Goal: Check status: Check status

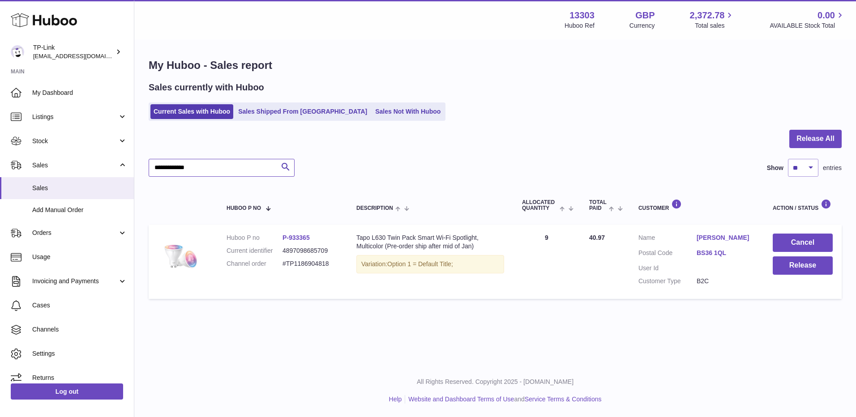
drag, startPoint x: 225, startPoint y: 170, endPoint x: 137, endPoint y: 172, distance: 87.8
click at [137, 172] on div "**********" at bounding box center [494, 180] width 721 height 281
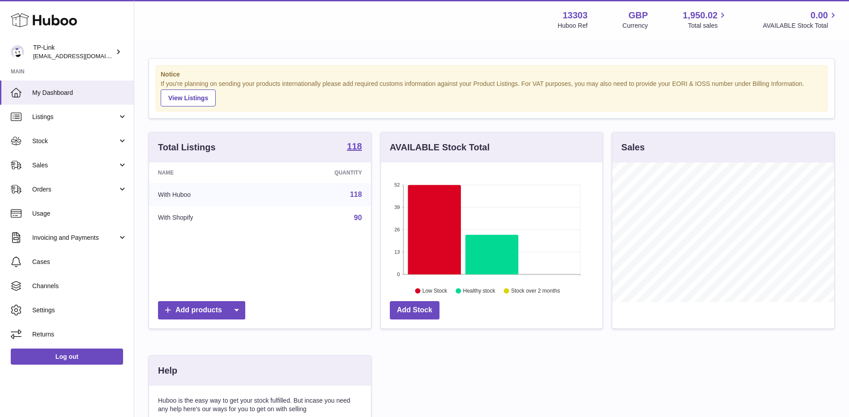
scroll to position [140, 222]
drag, startPoint x: 32, startPoint y: 159, endPoint x: 36, endPoint y: 165, distance: 7.1
click at [32, 159] on link "Sales" at bounding box center [67, 165] width 134 height 24
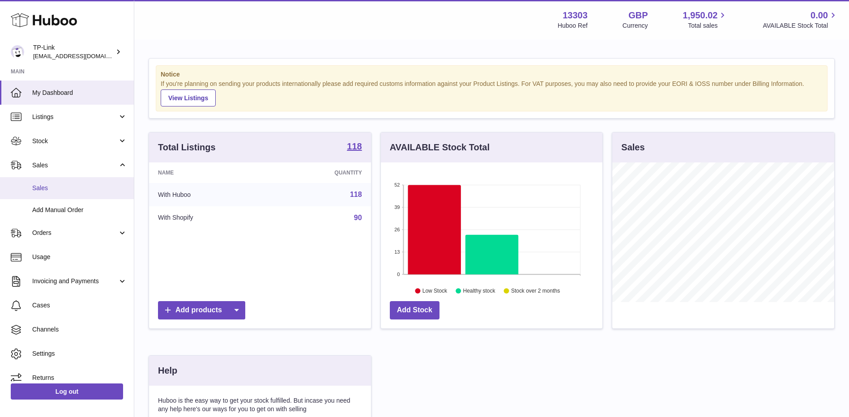
click at [44, 187] on span "Sales" at bounding box center [79, 188] width 95 height 9
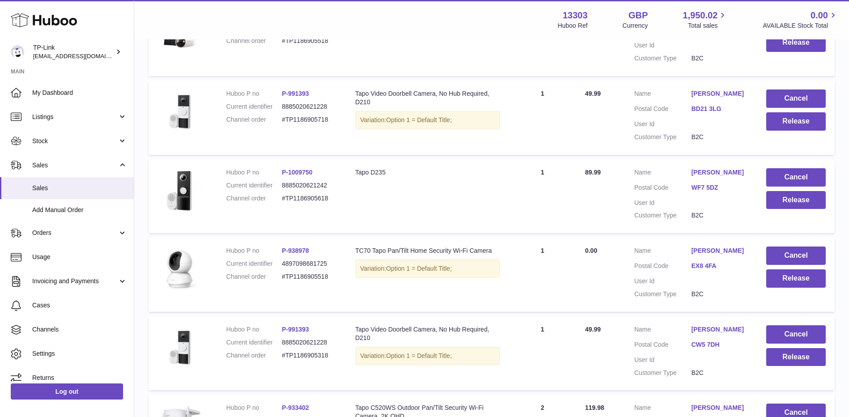
scroll to position [687, 0]
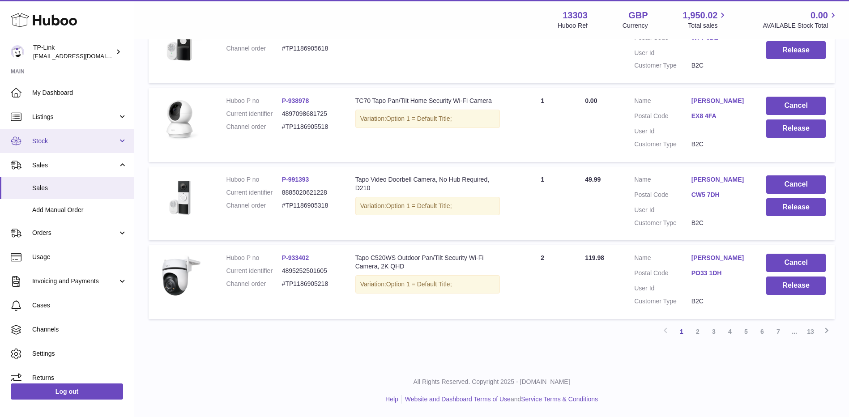
click at [68, 146] on link "Stock" at bounding box center [67, 141] width 134 height 24
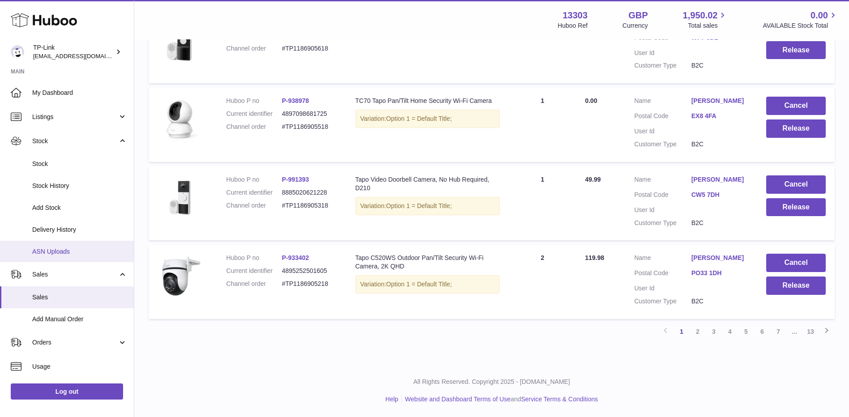
click at [54, 252] on span "ASN Uploads" at bounding box center [79, 251] width 95 height 9
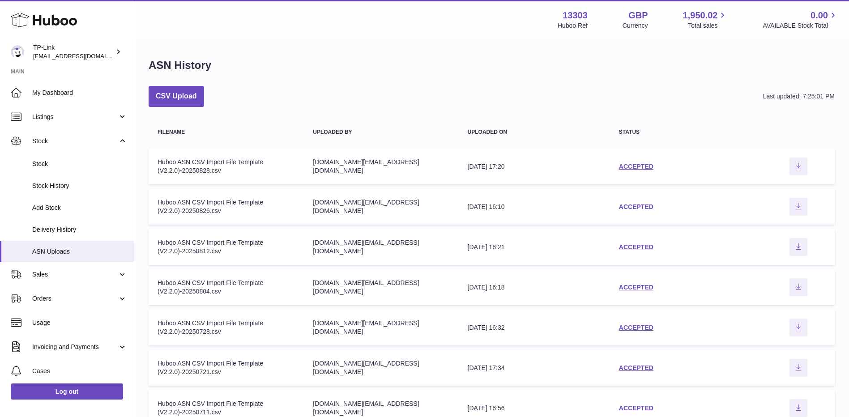
click at [632, 208] on link "ACCEPTED" at bounding box center [636, 206] width 34 height 7
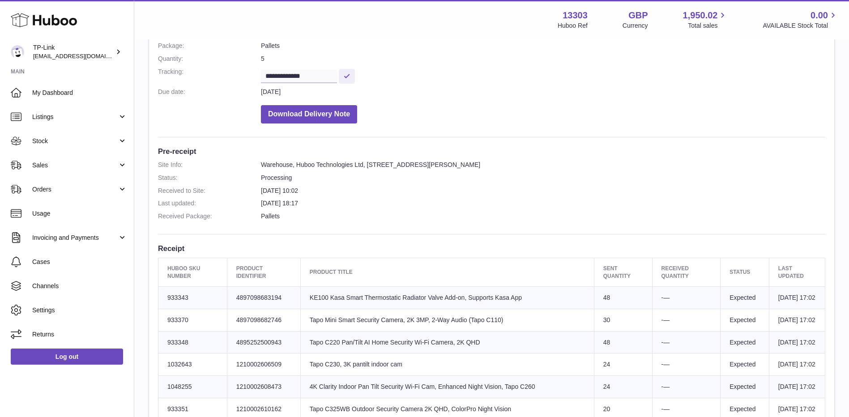
scroll to position [134, 0]
click at [62, 162] on span "Sales" at bounding box center [74, 165] width 85 height 9
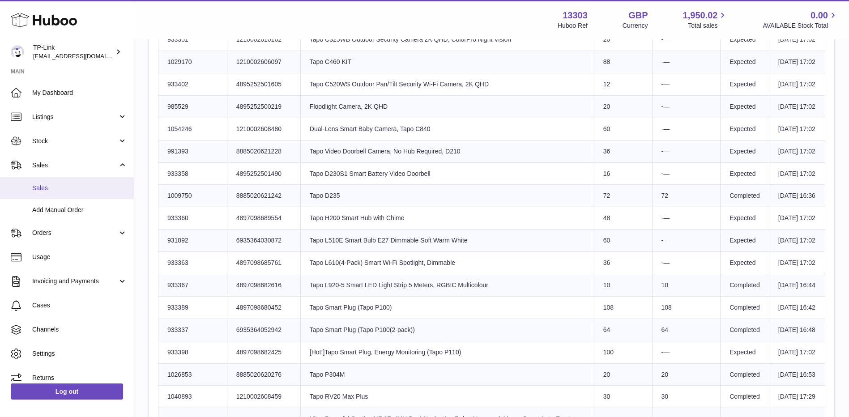
click at [56, 185] on span "Sales" at bounding box center [79, 188] width 95 height 9
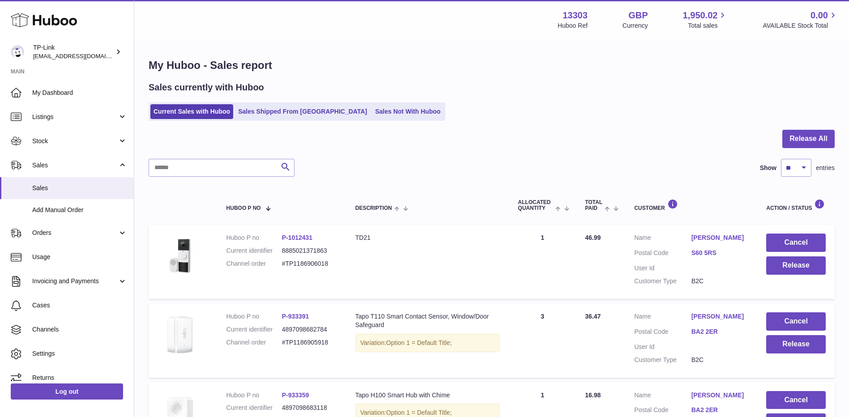
click at [821, 141] on button "Release All" at bounding box center [808, 139] width 52 height 18
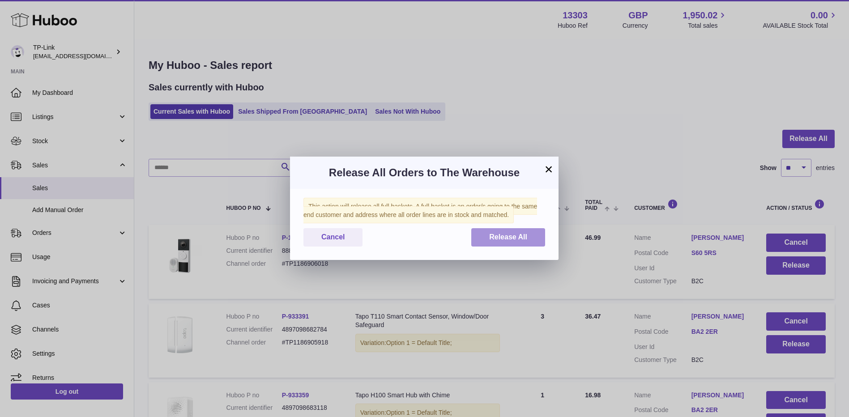
click at [532, 234] on button "Release All" at bounding box center [508, 237] width 74 height 18
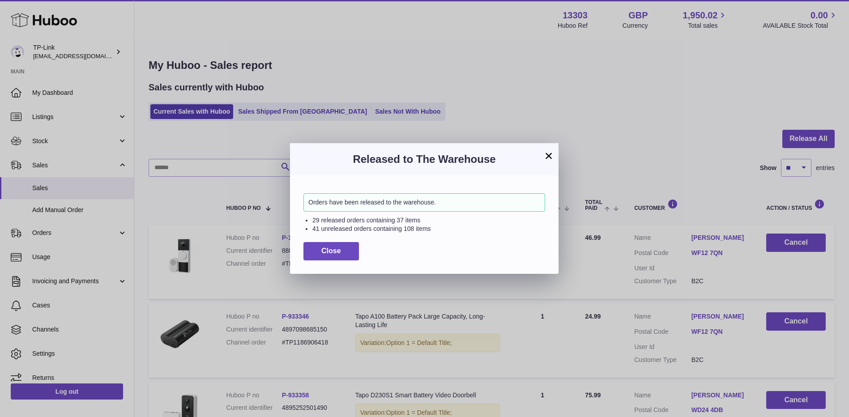
click at [547, 154] on button "×" at bounding box center [548, 155] width 11 height 11
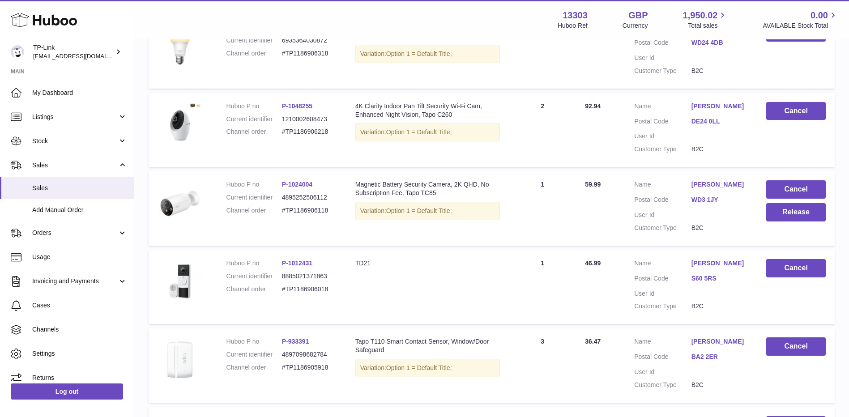
scroll to position [687, 0]
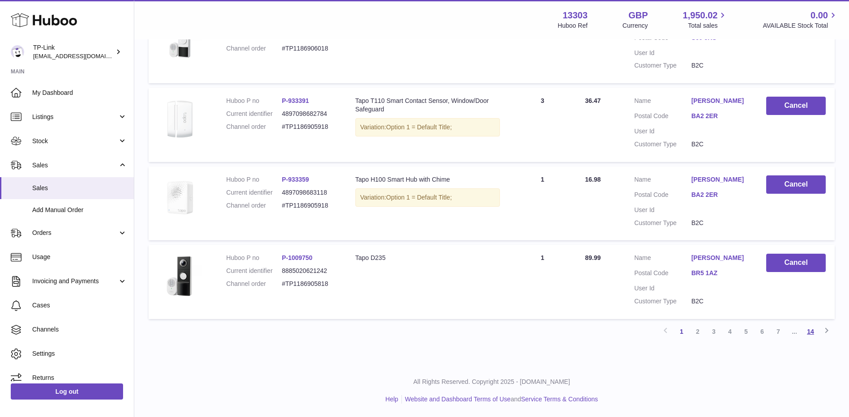
click at [812, 331] on link "14" at bounding box center [810, 332] width 16 height 16
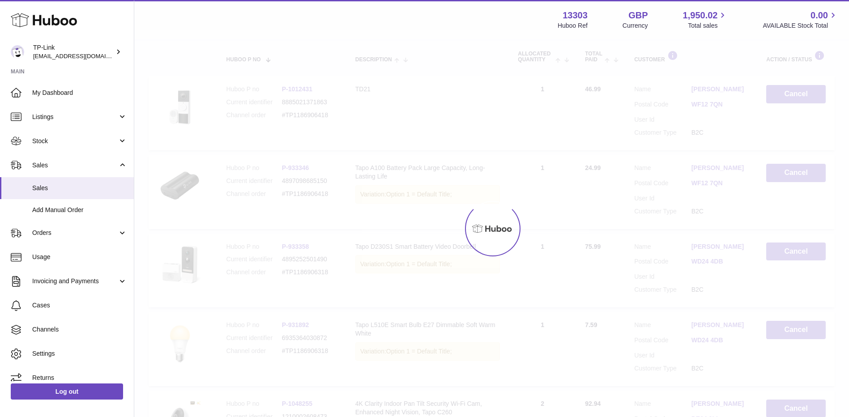
scroll to position [40, 0]
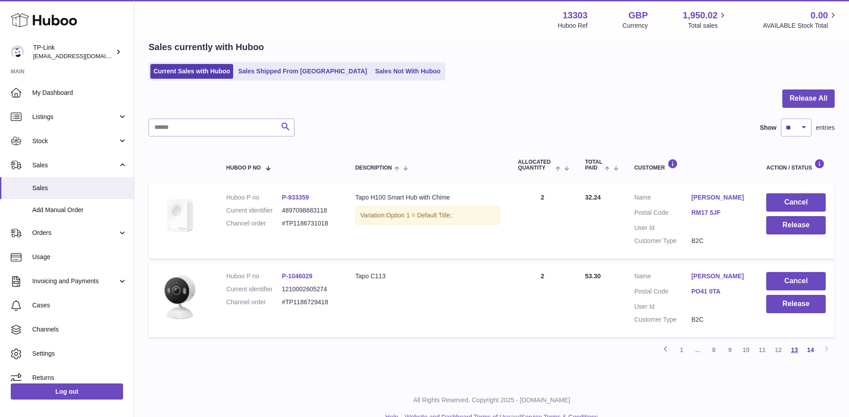
click at [797, 353] on link "13" at bounding box center [794, 350] width 16 height 16
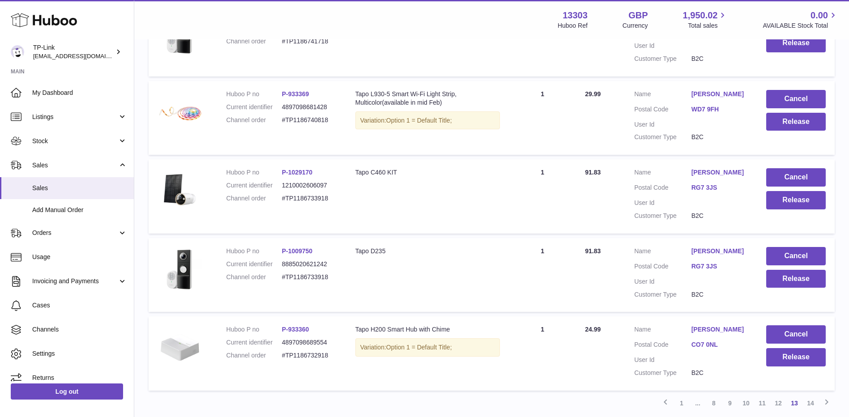
scroll to position [622, 0]
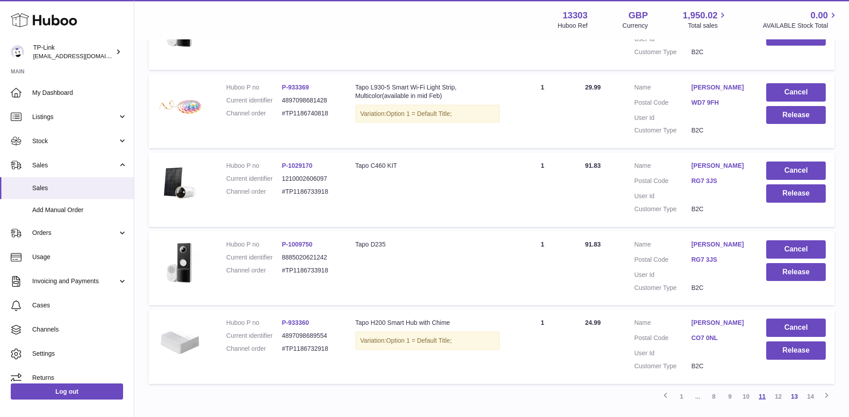
click at [764, 397] on link "11" at bounding box center [762, 396] width 16 height 16
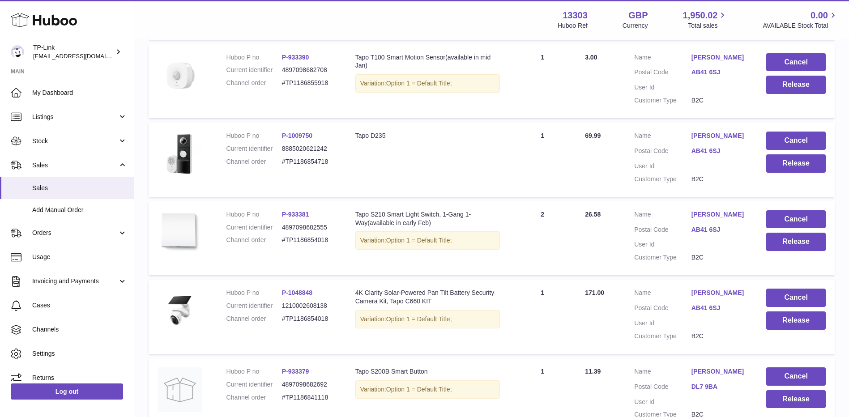
scroll to position [354, 0]
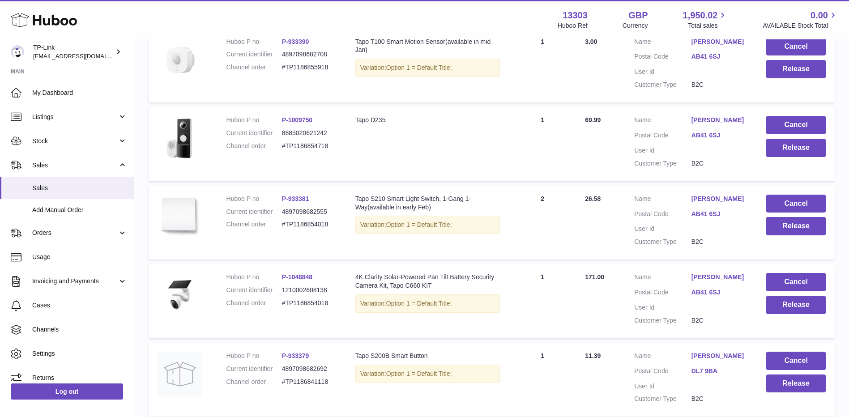
drag, startPoint x: 281, startPoint y: 147, endPoint x: 327, endPoint y: 147, distance: 46.1
click at [327, 147] on dl "Huboo P no P-1009750 Current identifier 8885020621242 Channel order #TP11868547…" at bounding box center [281, 135] width 111 height 39
copy dl "#TP1186854718"
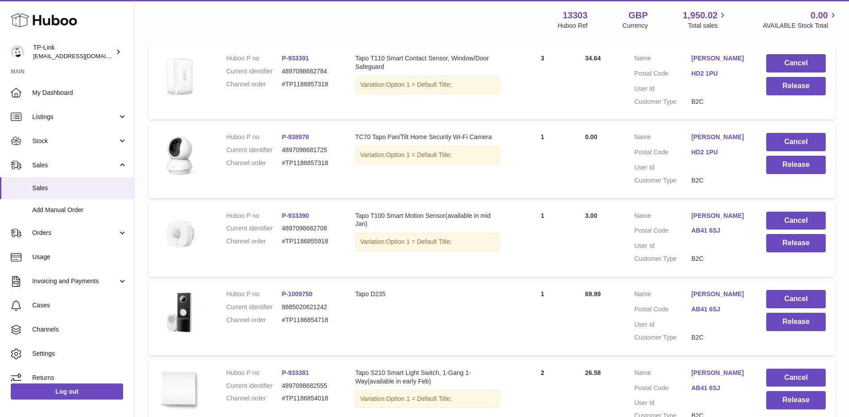
scroll to position [175, 0]
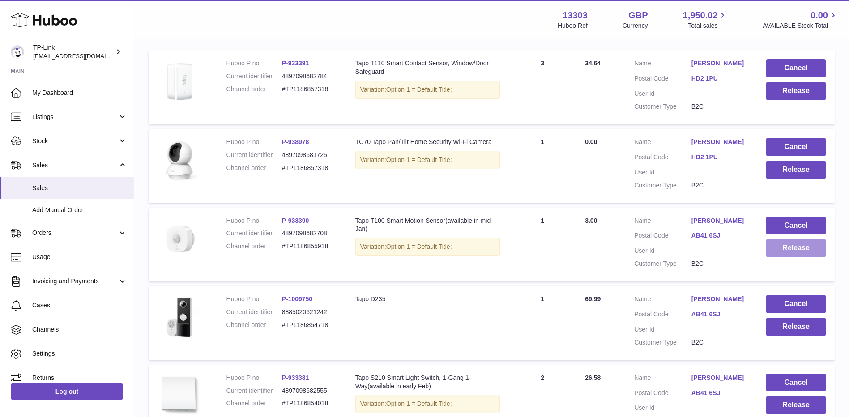
click at [786, 247] on button "Release" at bounding box center [796, 248] width 60 height 18
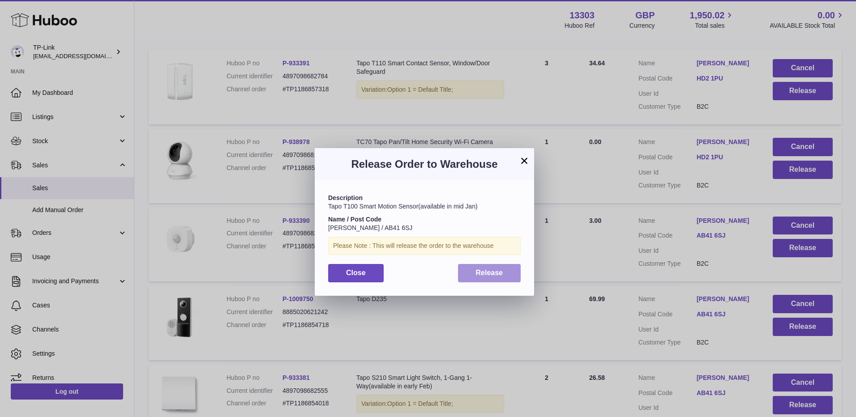
click at [497, 273] on span "Release" at bounding box center [489, 273] width 27 height 8
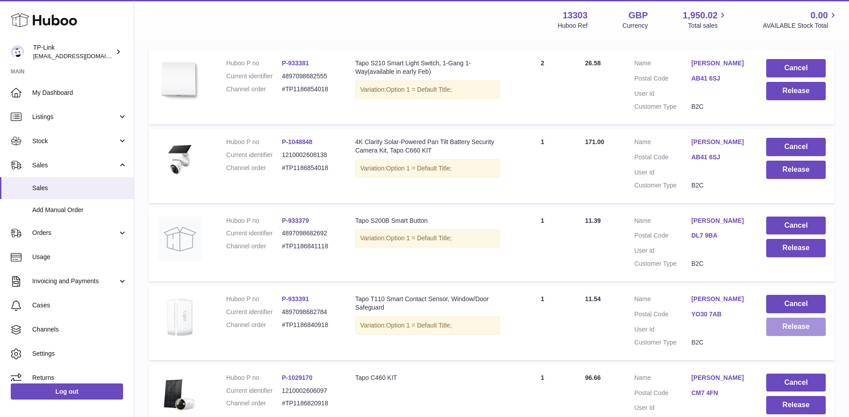
click at [812, 326] on button "Release" at bounding box center [796, 327] width 60 height 18
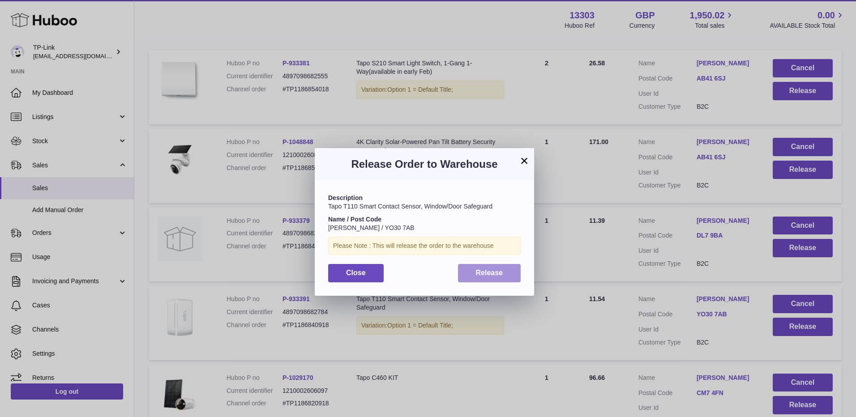
click at [474, 272] on button "Release" at bounding box center [489, 273] width 63 height 18
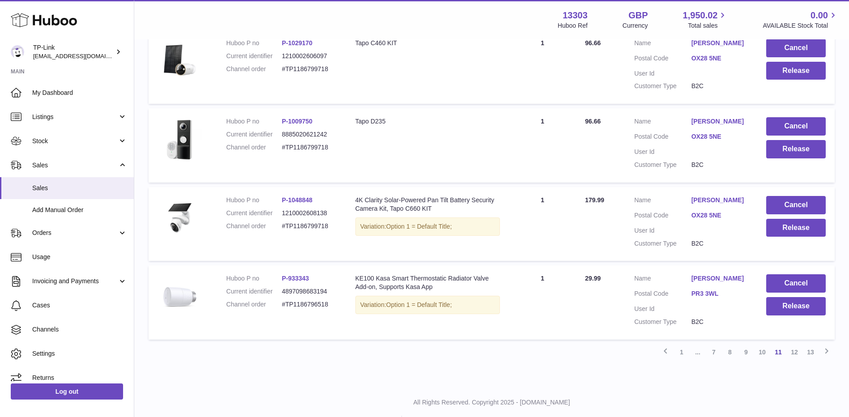
scroll to position [667, 0]
click at [764, 349] on link "10" at bounding box center [762, 352] width 16 height 16
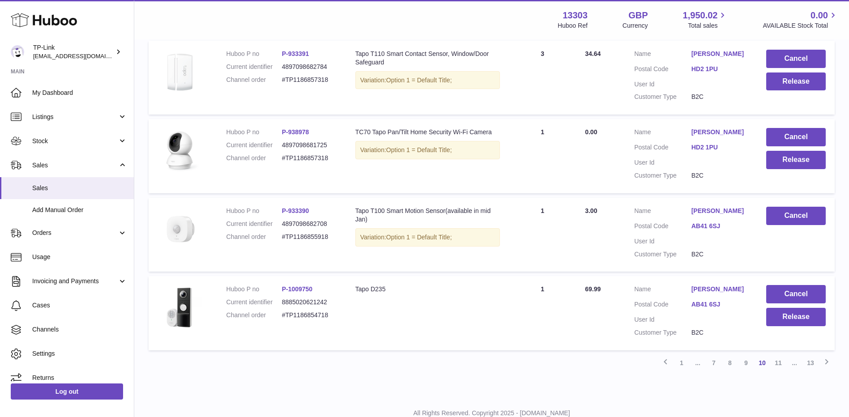
scroll to position [667, 0]
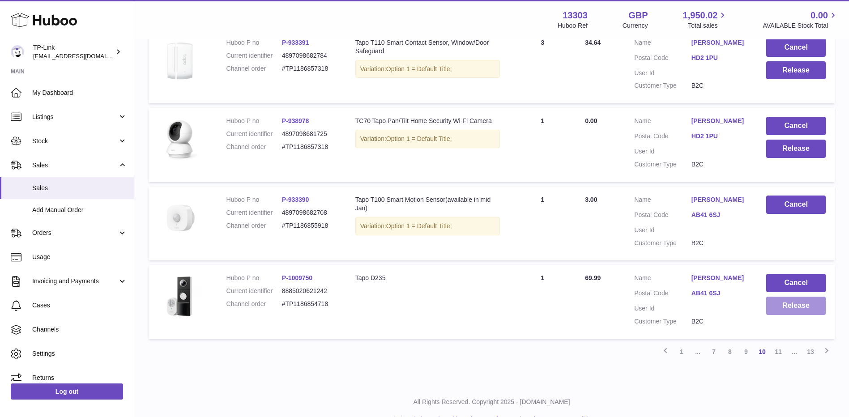
click at [791, 310] on button "Release" at bounding box center [796, 306] width 60 height 18
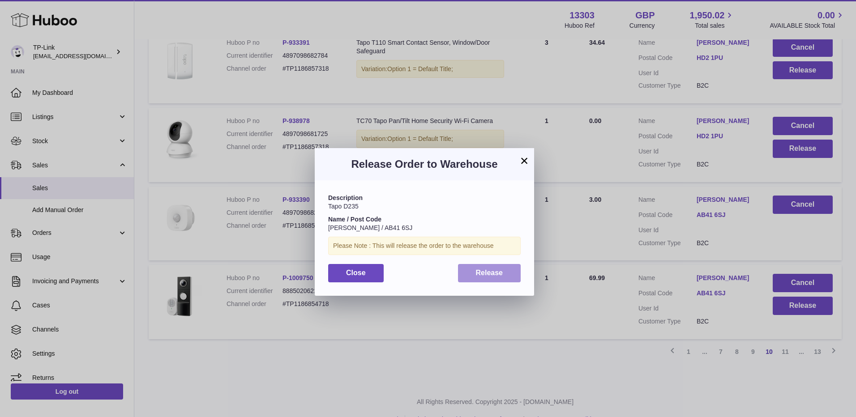
click at [492, 275] on span "Release" at bounding box center [489, 273] width 27 height 8
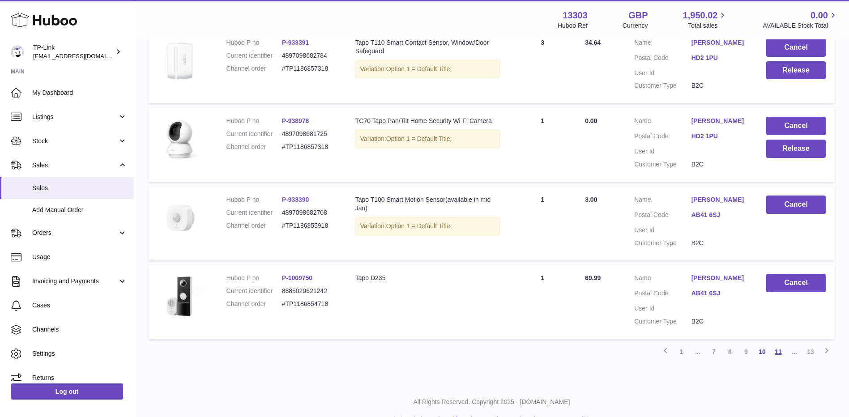
click at [772, 353] on link "11" at bounding box center [778, 352] width 16 height 16
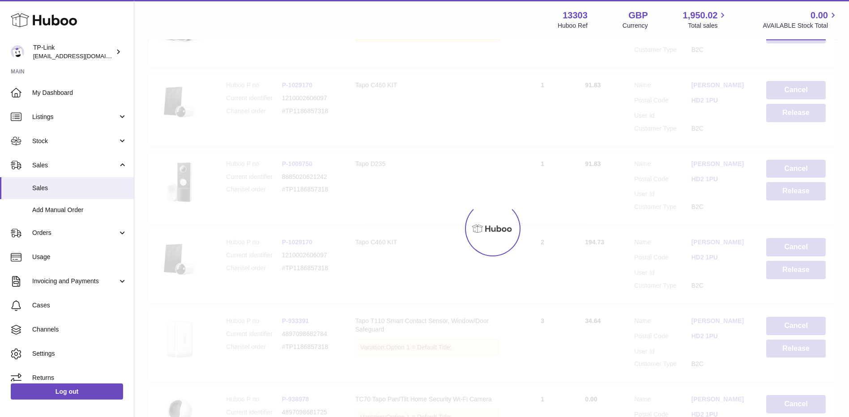
scroll to position [40, 0]
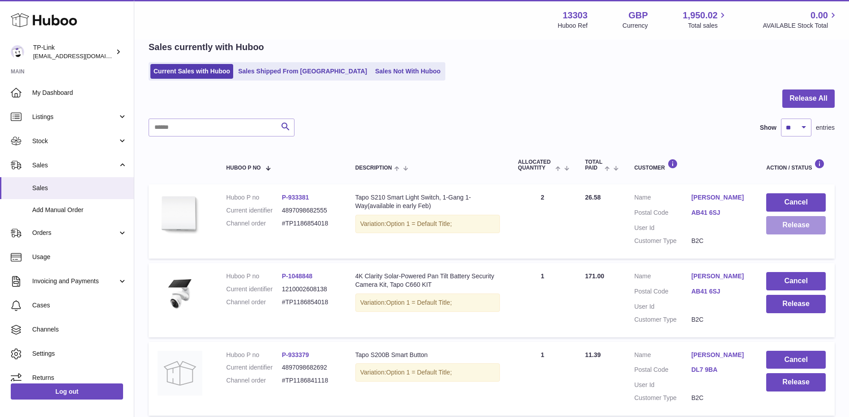
click at [787, 229] on button "Release" at bounding box center [796, 225] width 60 height 18
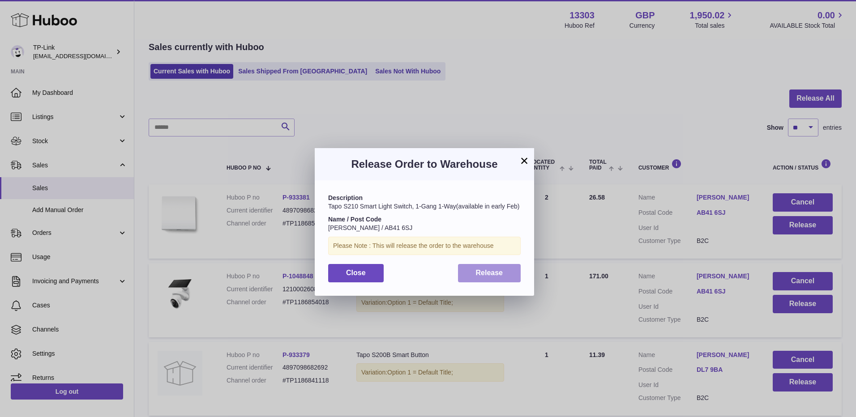
click at [485, 267] on button "Release" at bounding box center [489, 273] width 63 height 18
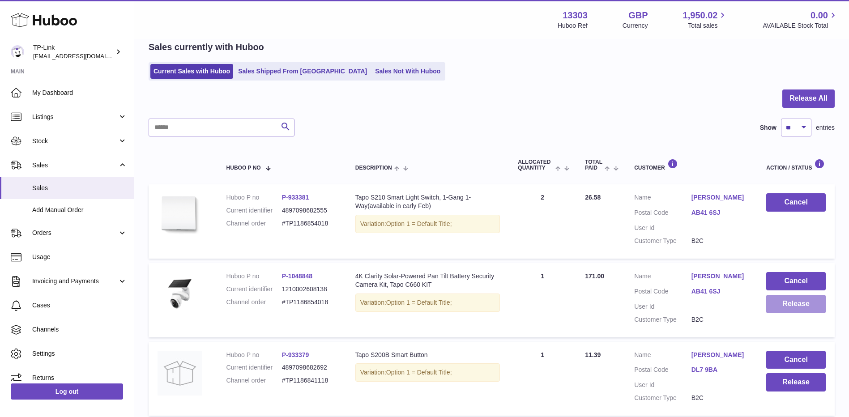
click at [789, 305] on button "Release" at bounding box center [796, 304] width 60 height 18
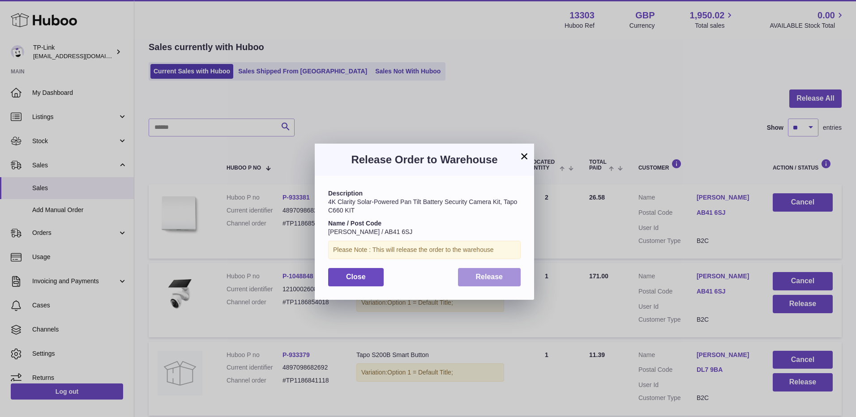
click at [485, 275] on span "Release" at bounding box center [489, 277] width 27 height 8
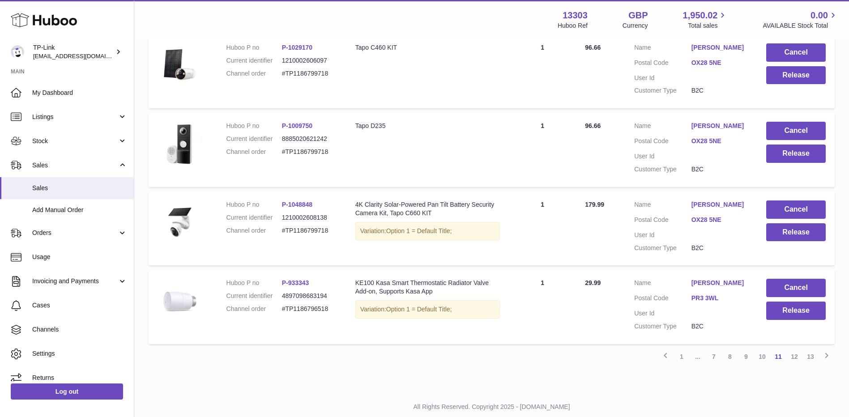
scroll to position [687, 0]
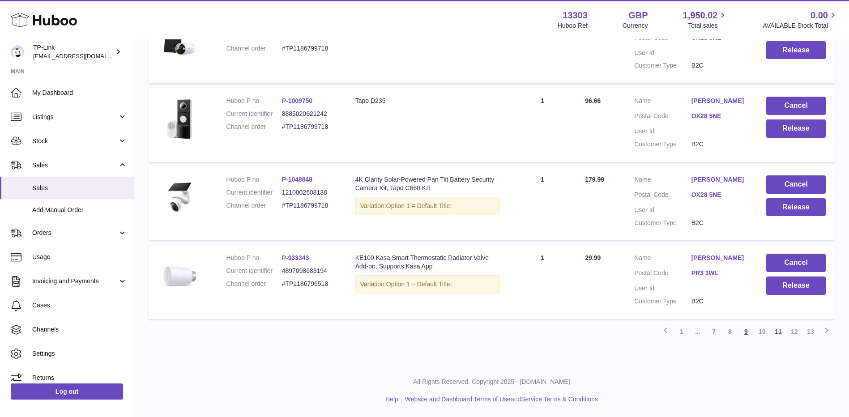
click at [746, 333] on link "9" at bounding box center [746, 332] width 16 height 16
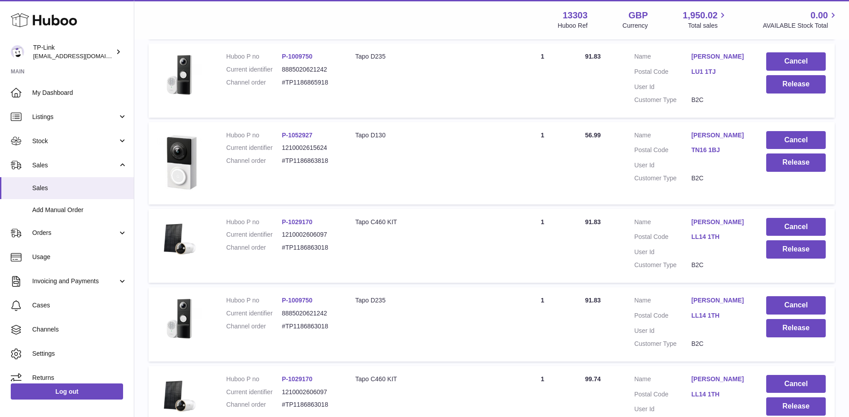
scroll to position [264, 0]
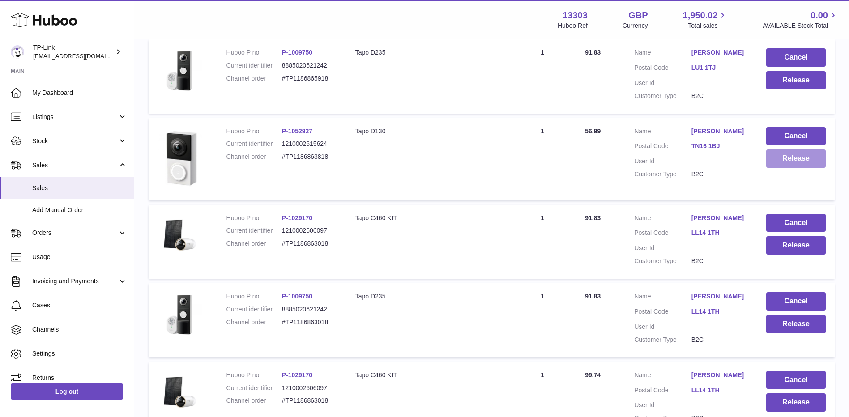
click at [789, 162] on button "Release" at bounding box center [796, 158] width 60 height 18
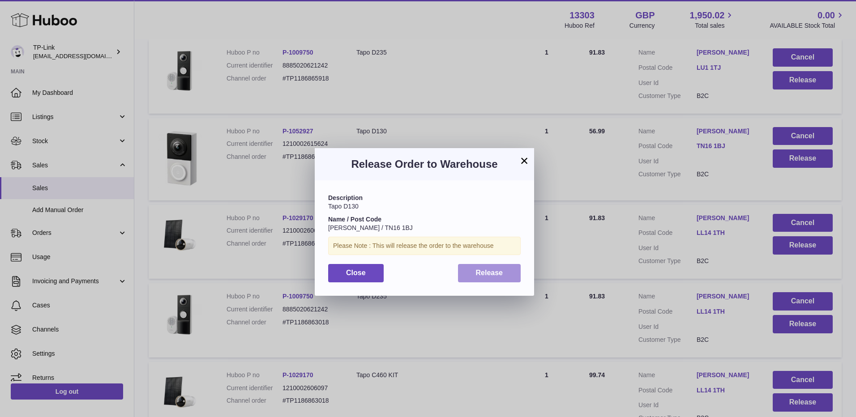
click at [477, 277] on button "Release" at bounding box center [489, 273] width 63 height 18
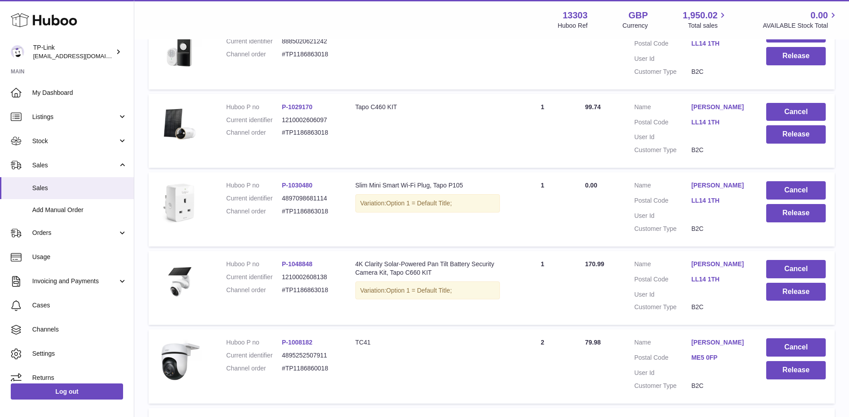
scroll to position [533, 0]
click at [800, 294] on button "Release" at bounding box center [796, 291] width 60 height 18
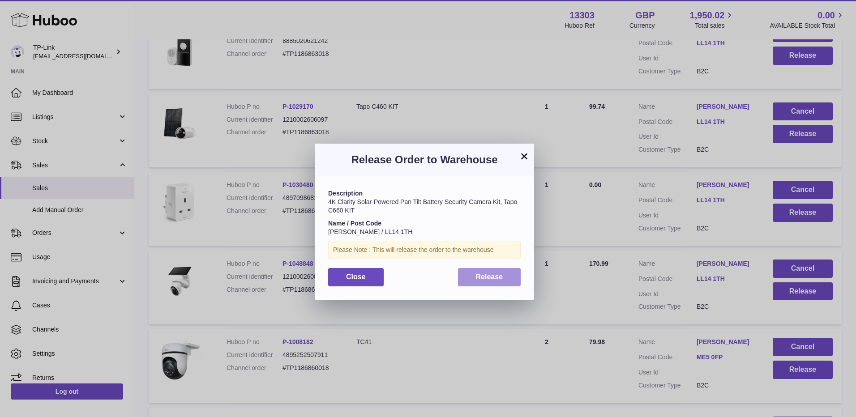
click at [496, 281] on button "Release" at bounding box center [489, 277] width 63 height 18
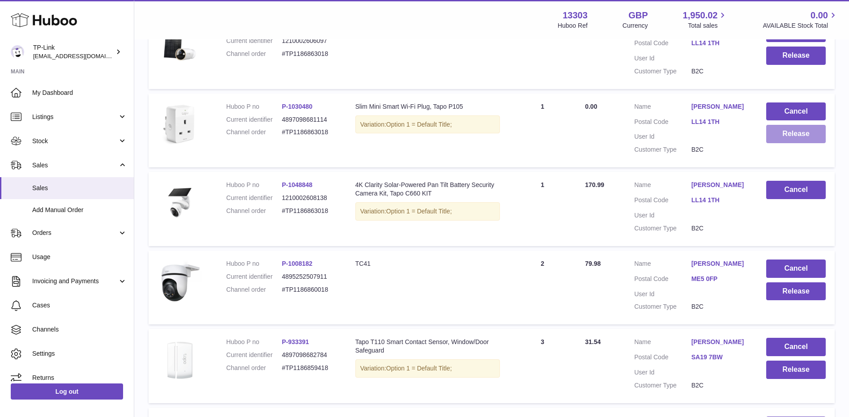
click at [802, 136] on button "Release" at bounding box center [796, 134] width 60 height 18
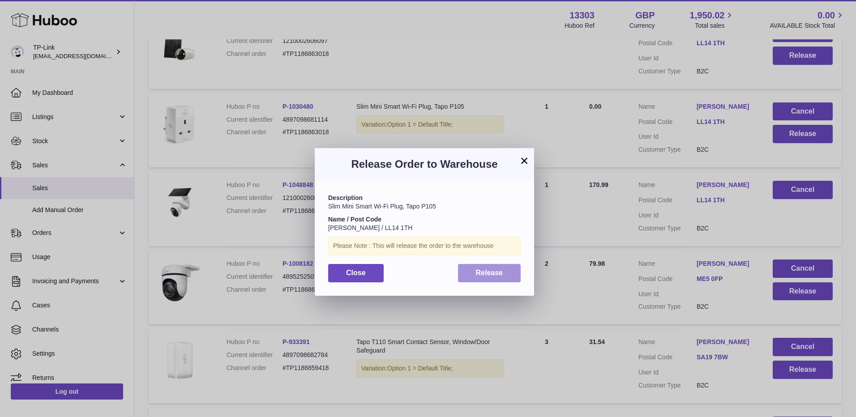
click at [490, 277] on button "Release" at bounding box center [489, 273] width 63 height 18
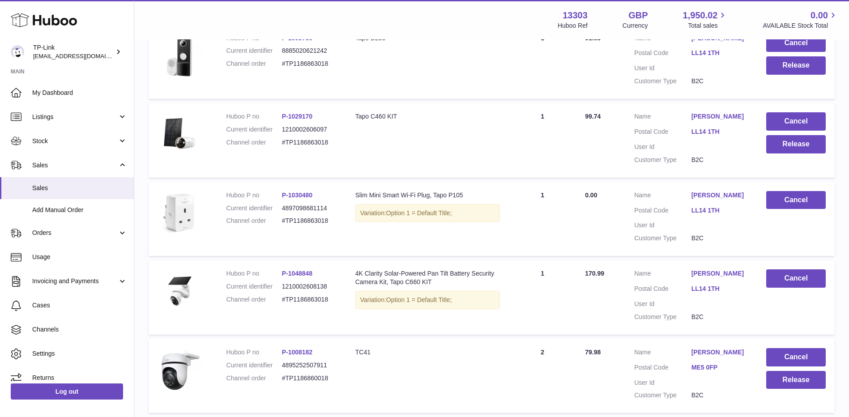
scroll to position [443, 0]
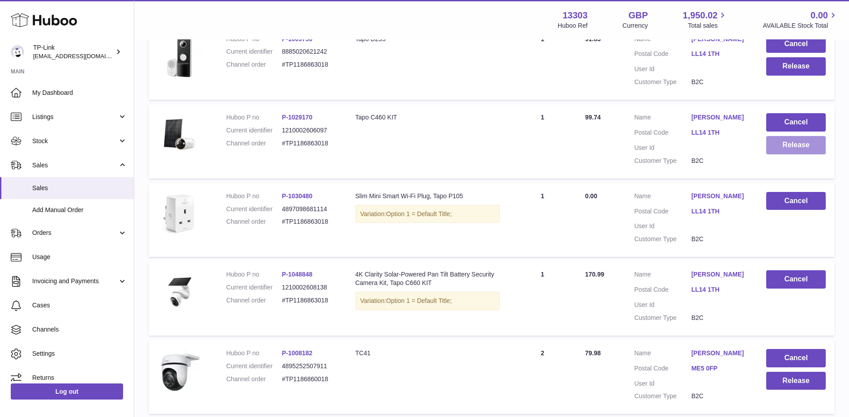
click at [783, 142] on button "Release" at bounding box center [796, 145] width 60 height 18
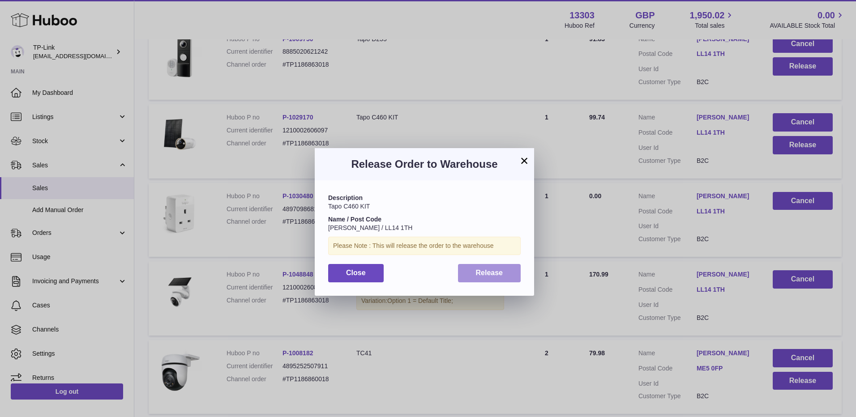
click at [481, 276] on span "Release" at bounding box center [489, 273] width 27 height 8
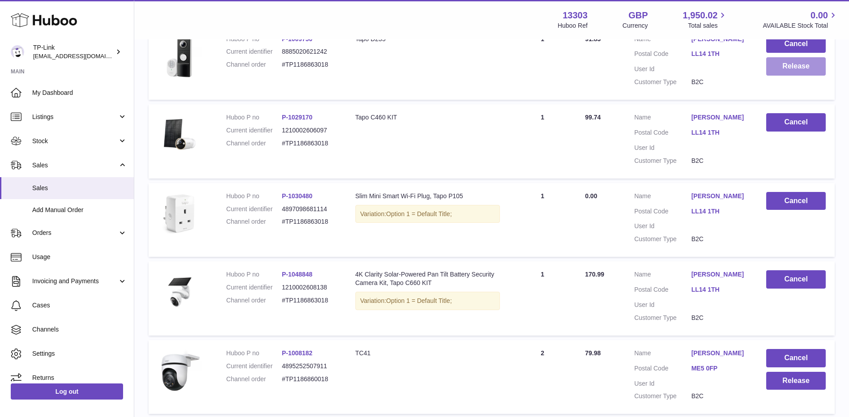
click at [785, 64] on button "Release" at bounding box center [796, 66] width 60 height 18
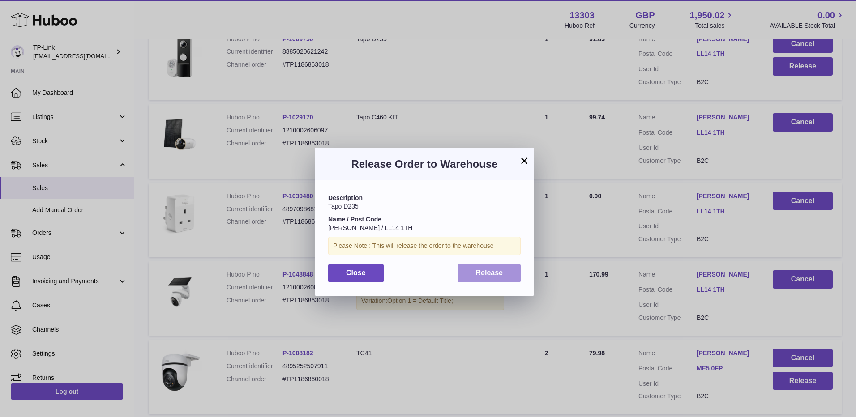
click at [489, 271] on span "Release" at bounding box center [489, 273] width 27 height 8
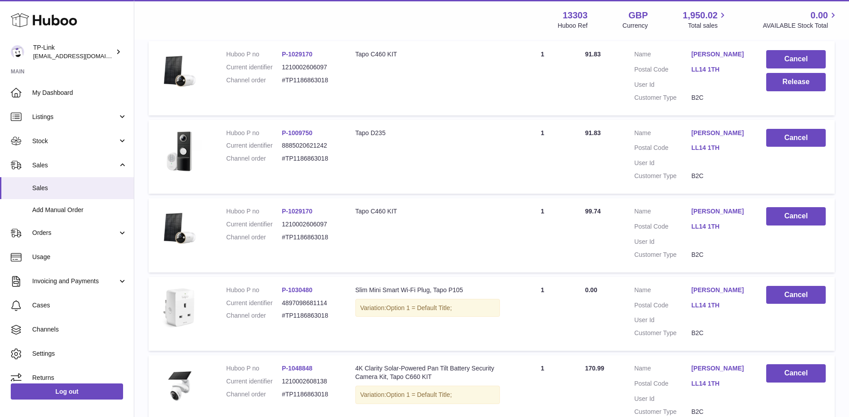
scroll to position [309, 0]
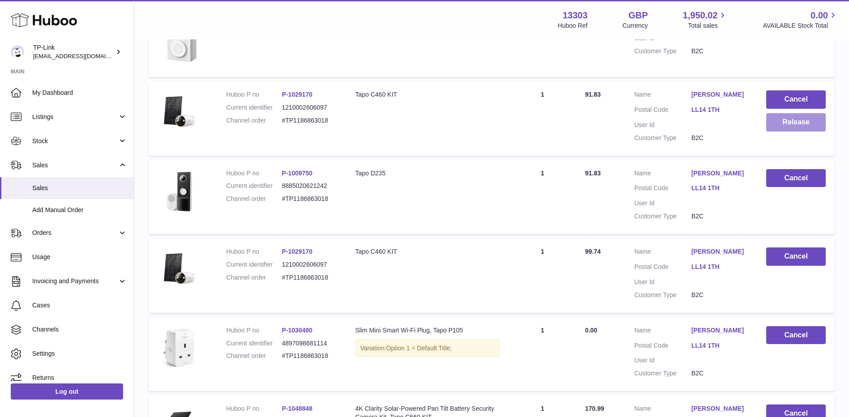
click at [798, 118] on button "Release" at bounding box center [796, 122] width 60 height 18
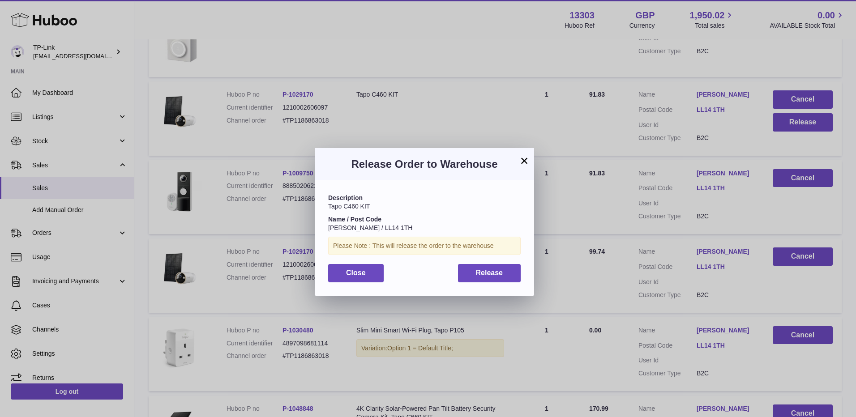
click at [470, 282] on div "Description Tapo C460 KIT Name / Post Code Richard Wedley / LL14 1TH Please Not…" at bounding box center [424, 237] width 219 height 115
click at [483, 273] on span "Release" at bounding box center [489, 273] width 27 height 8
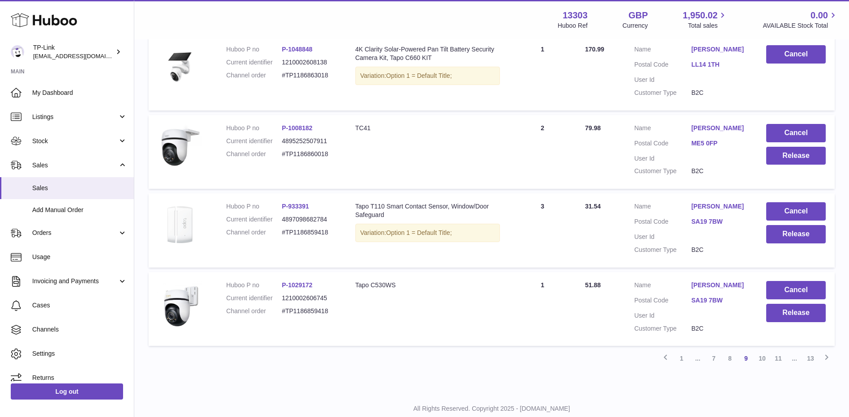
scroll to position [695, 0]
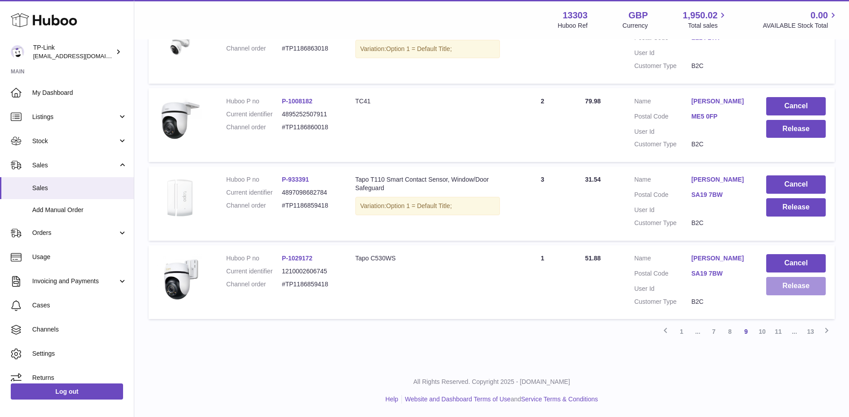
click at [783, 287] on button "Release" at bounding box center [796, 286] width 60 height 18
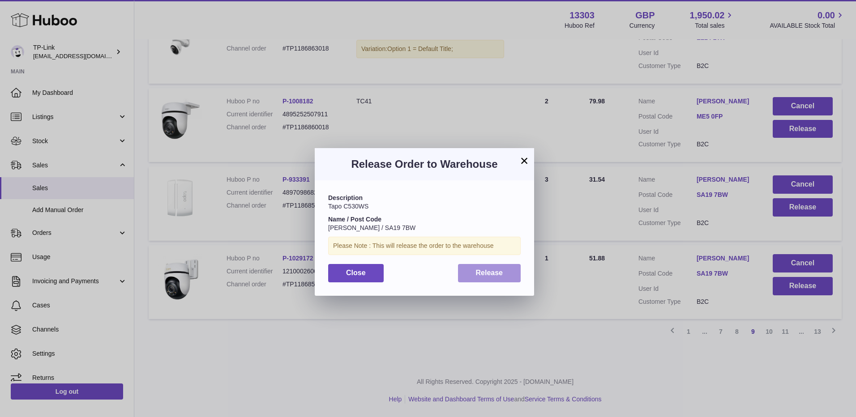
click at [483, 270] on span "Release" at bounding box center [489, 273] width 27 height 8
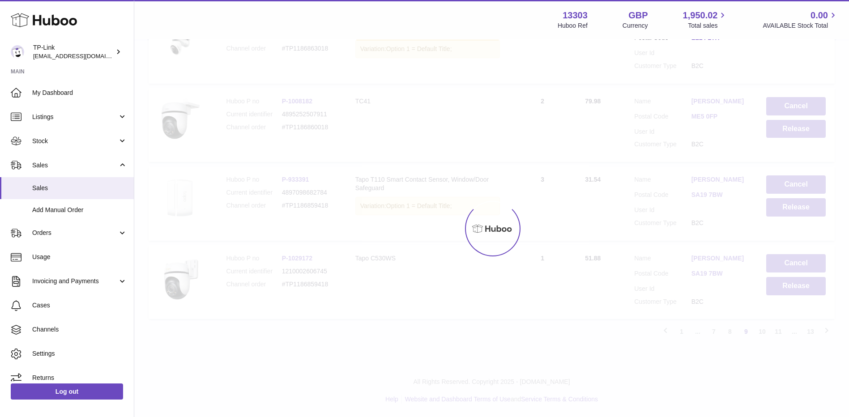
scroll to position [687, 0]
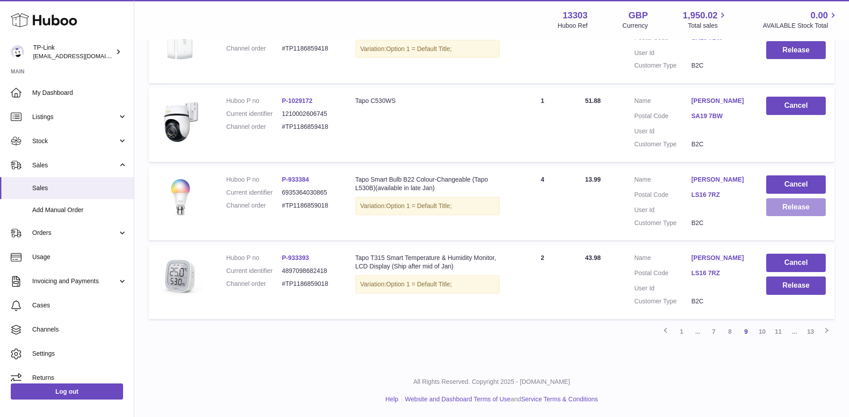
click at [794, 211] on button "Release" at bounding box center [796, 207] width 60 height 18
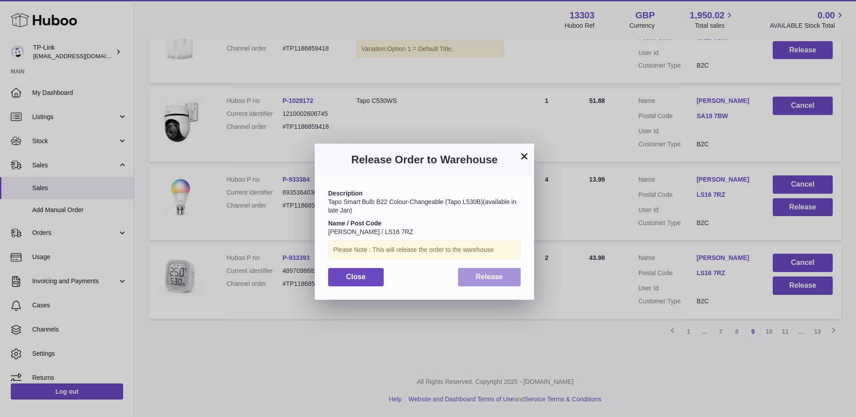
click at [507, 279] on button "Release" at bounding box center [489, 277] width 63 height 18
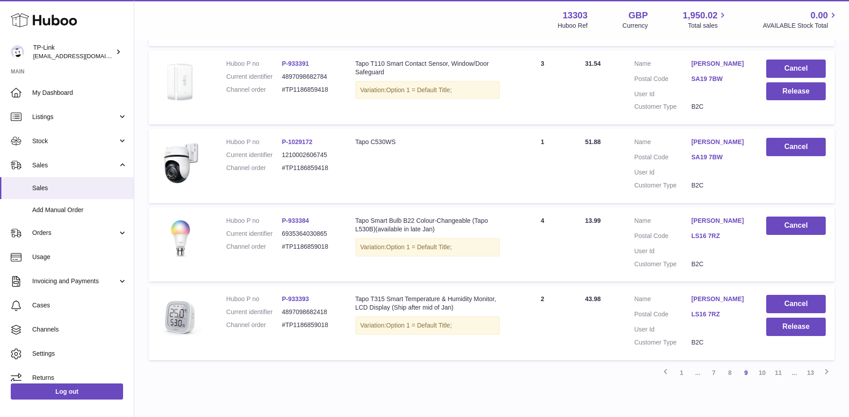
scroll to position [597, 0]
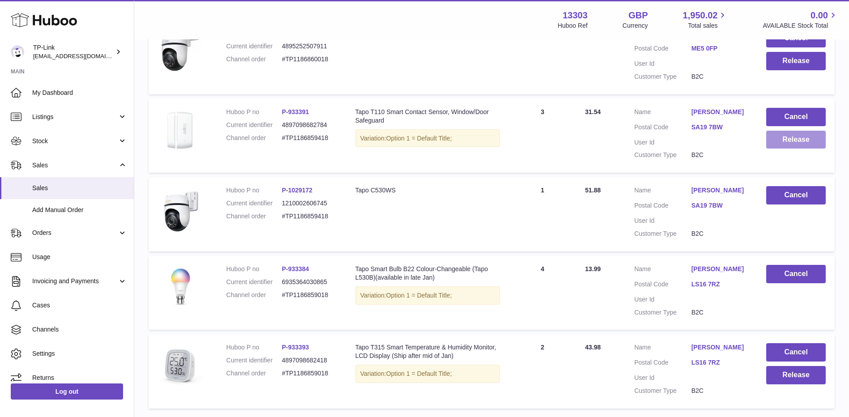
click at [788, 135] on button "Release" at bounding box center [796, 140] width 60 height 18
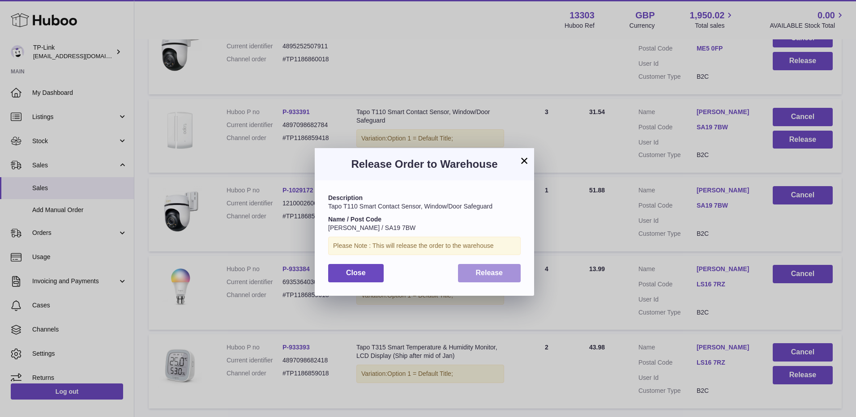
click at [478, 273] on span "Release" at bounding box center [489, 273] width 27 height 8
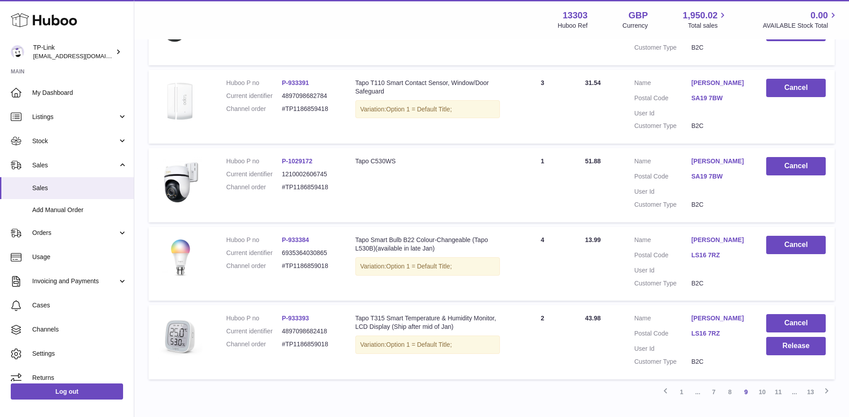
scroll to position [642, 0]
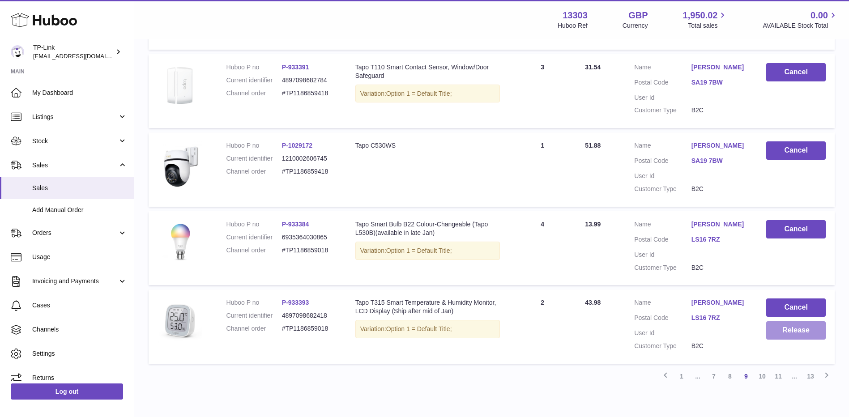
click at [787, 330] on button "Release" at bounding box center [796, 330] width 60 height 18
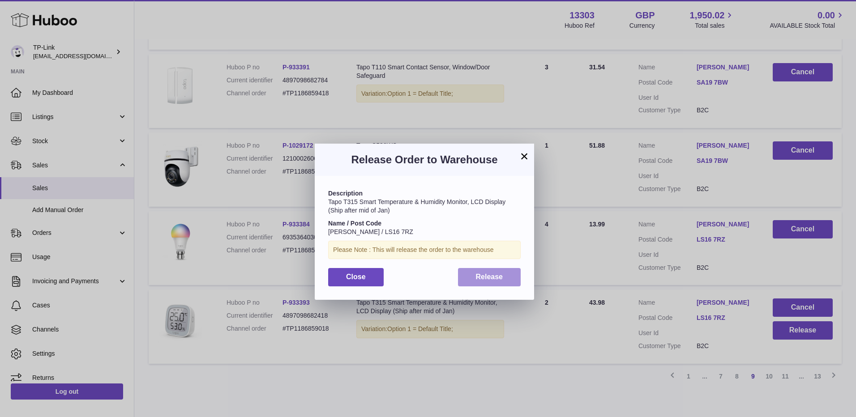
click at [468, 274] on button "Release" at bounding box center [489, 277] width 63 height 18
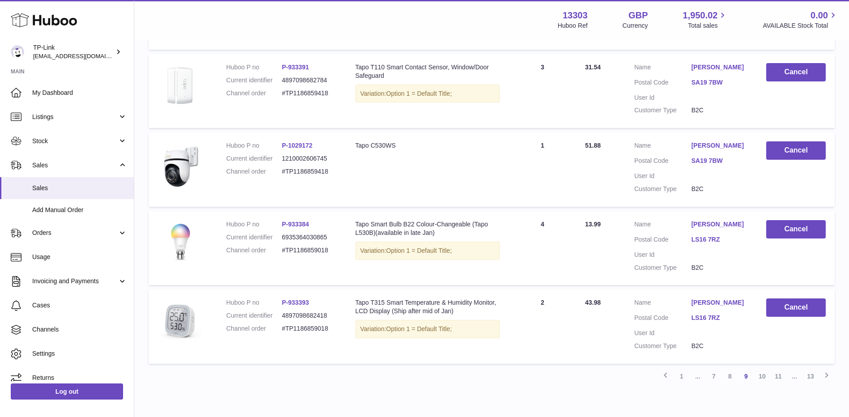
click at [762, 378] on link "10" at bounding box center [762, 376] width 16 height 16
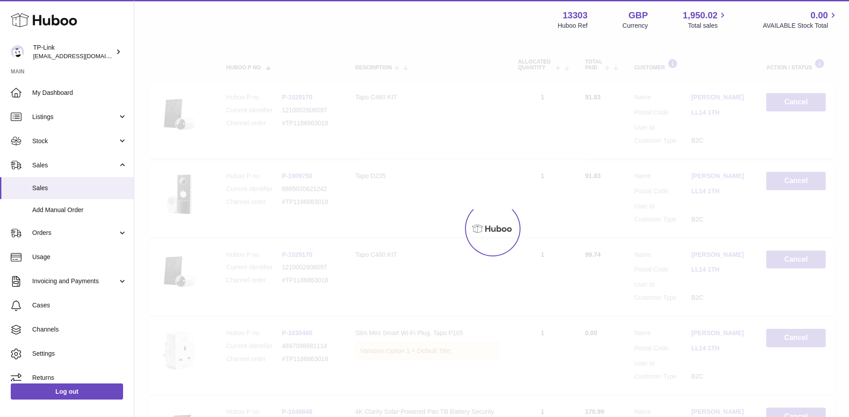
scroll to position [40, 0]
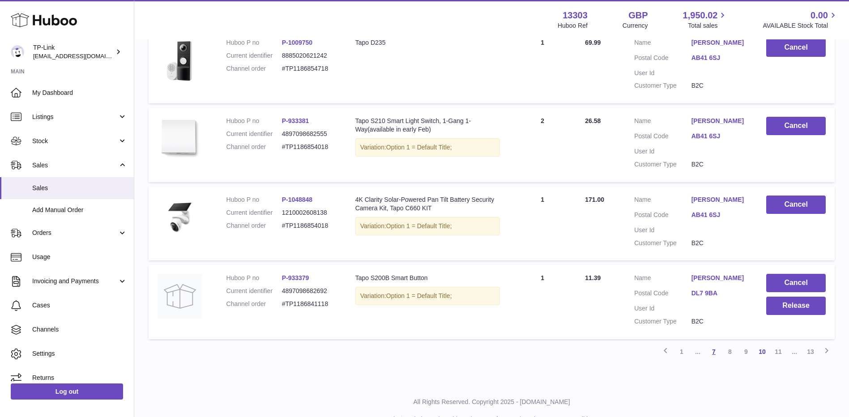
click at [714, 352] on link "7" at bounding box center [714, 352] width 16 height 16
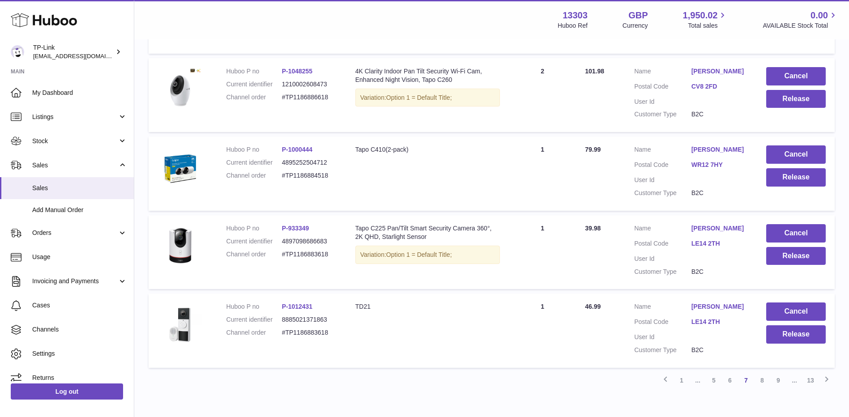
scroll to position [622, 0]
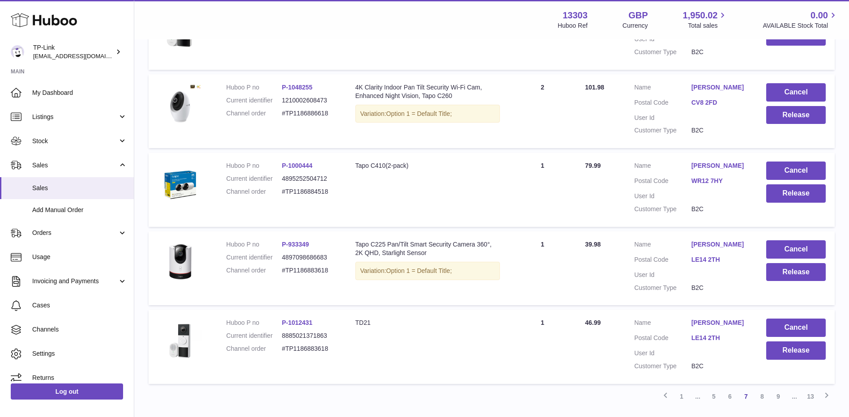
click at [681, 403] on link "1" at bounding box center [682, 396] width 16 height 16
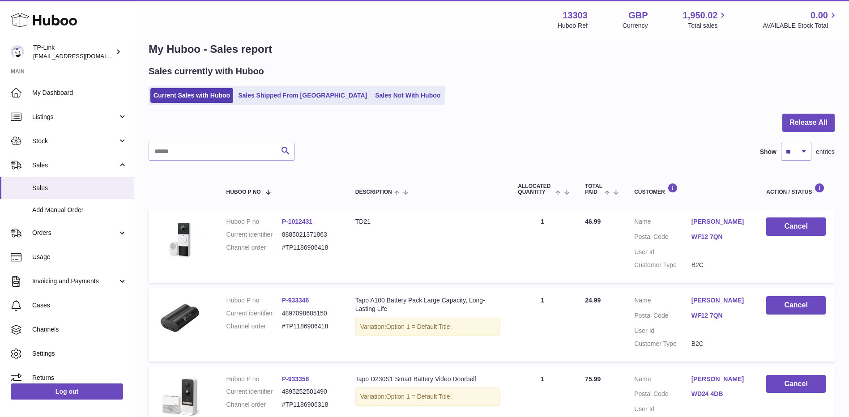
scroll to position [16, 0]
click at [812, 128] on button "Release All" at bounding box center [808, 123] width 52 height 18
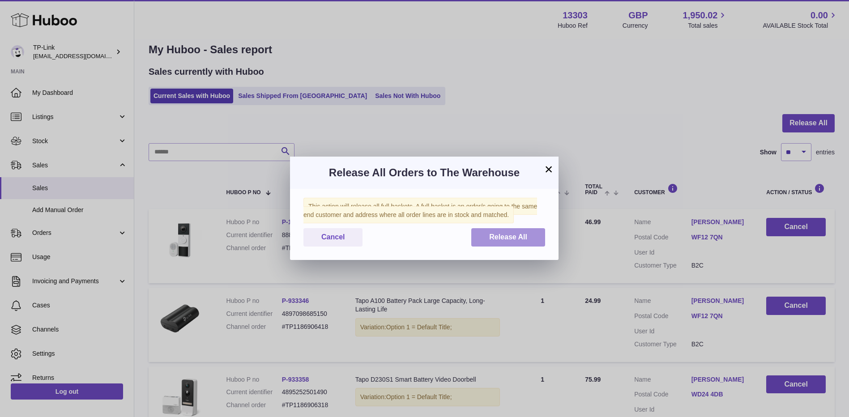
click at [499, 238] on span "Release All" at bounding box center [508, 237] width 38 height 8
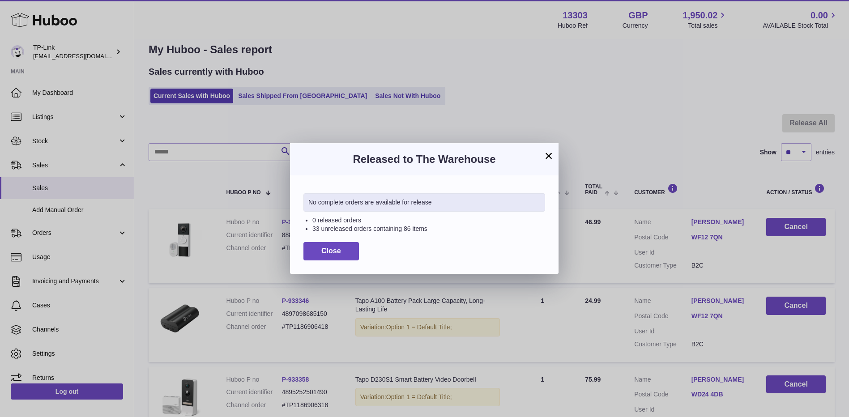
click at [548, 154] on button "×" at bounding box center [548, 155] width 11 height 11
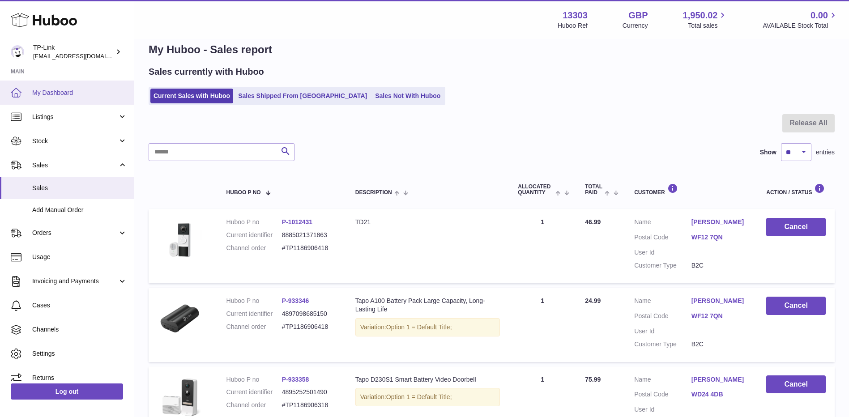
click at [46, 101] on link "My Dashboard" at bounding box center [67, 93] width 134 height 24
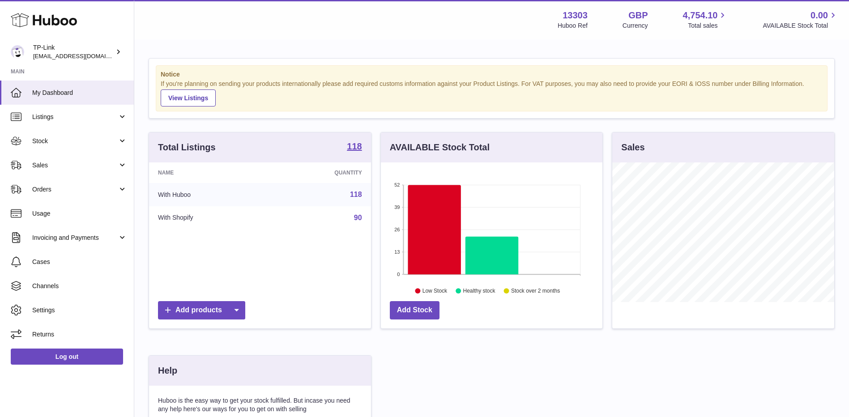
scroll to position [140, 222]
click at [70, 165] on span "Sales" at bounding box center [74, 165] width 85 height 9
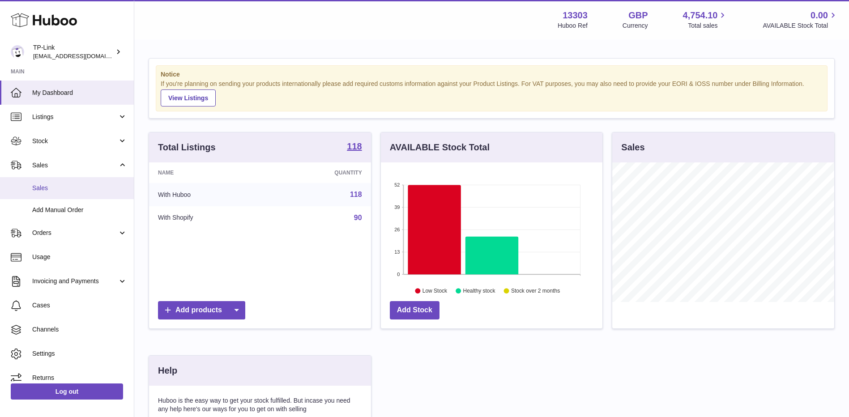
click at [56, 196] on link "Sales" at bounding box center [67, 188] width 134 height 22
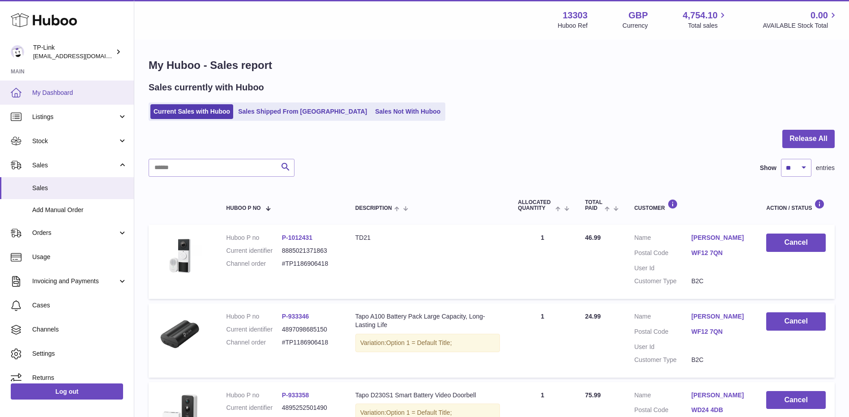
click at [60, 90] on span "My Dashboard" at bounding box center [79, 93] width 95 height 9
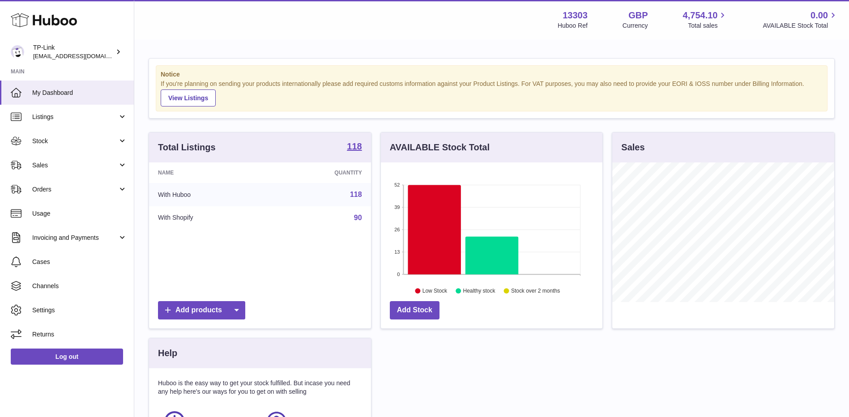
scroll to position [140, 222]
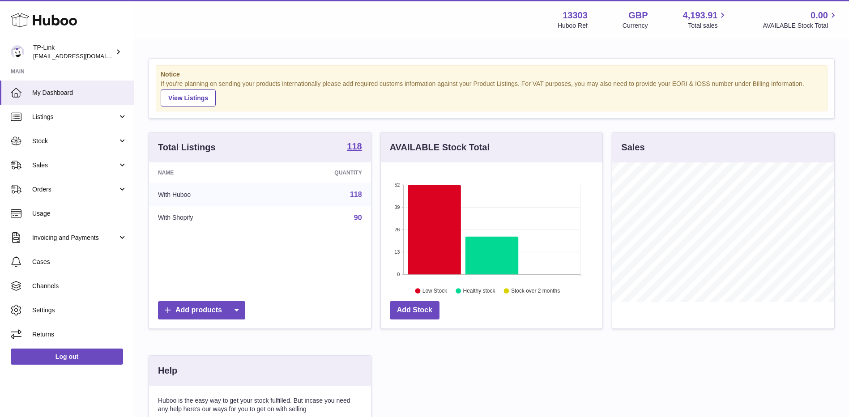
scroll to position [140, 222]
drag, startPoint x: 69, startPoint y: 166, endPoint x: 68, endPoint y: 173, distance: 7.7
click at [69, 166] on span "Sales" at bounding box center [74, 165] width 85 height 9
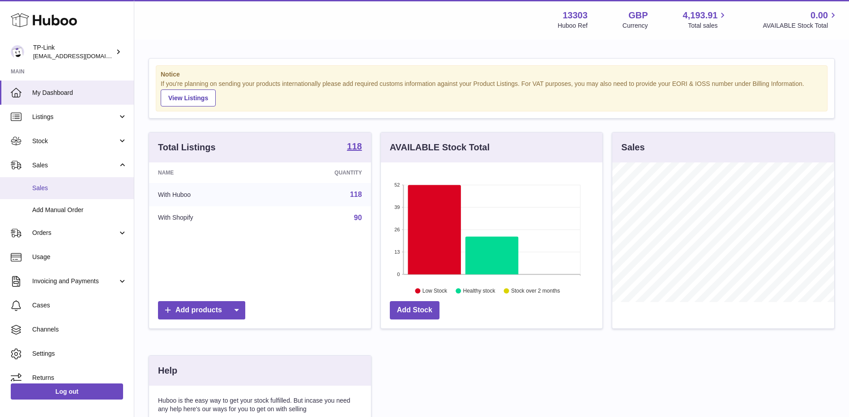
click at [55, 189] on span "Sales" at bounding box center [79, 188] width 95 height 9
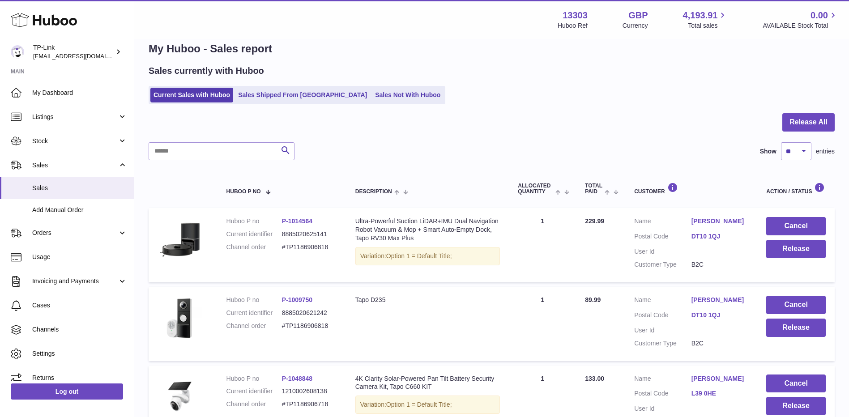
scroll to position [16, 0]
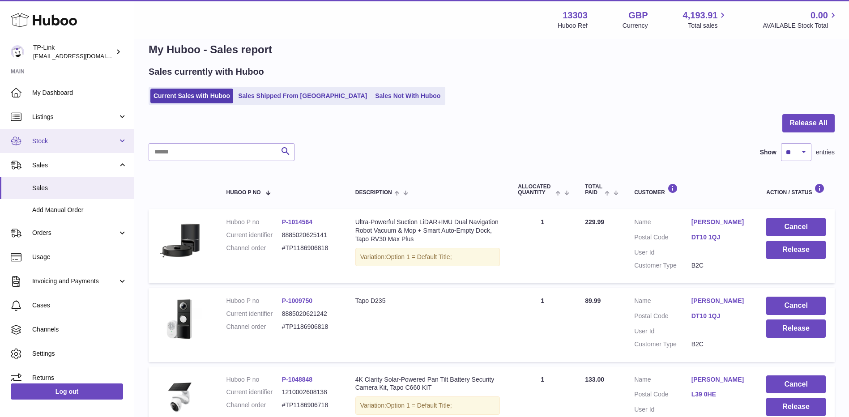
click at [85, 140] on span "Stock" at bounding box center [74, 141] width 85 height 9
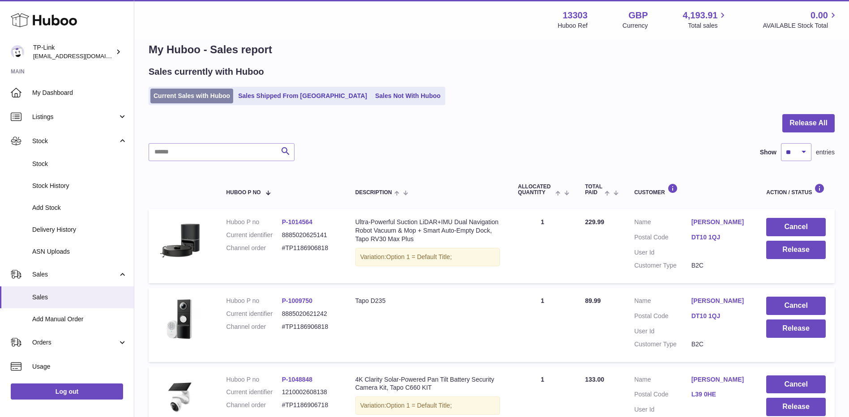
click at [194, 95] on link "Current Sales with Huboo" at bounding box center [191, 96] width 83 height 15
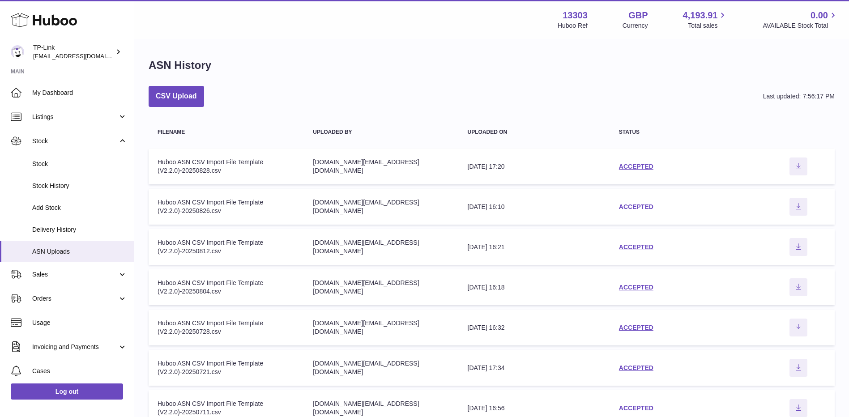
click at [639, 205] on link "ACCEPTED" at bounding box center [636, 206] width 34 height 7
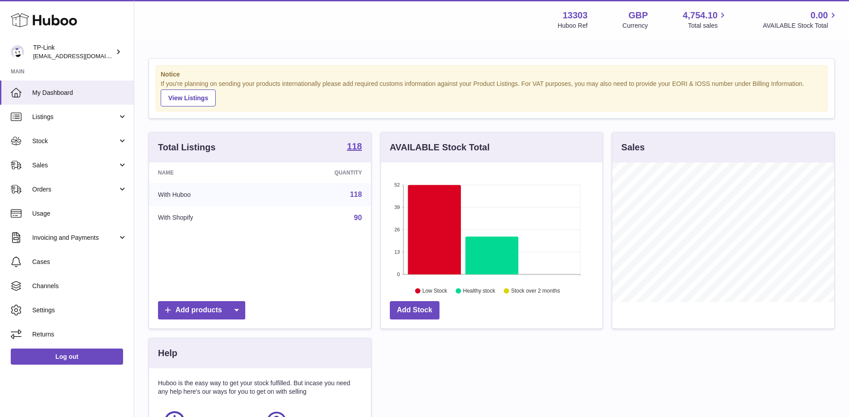
scroll to position [140, 222]
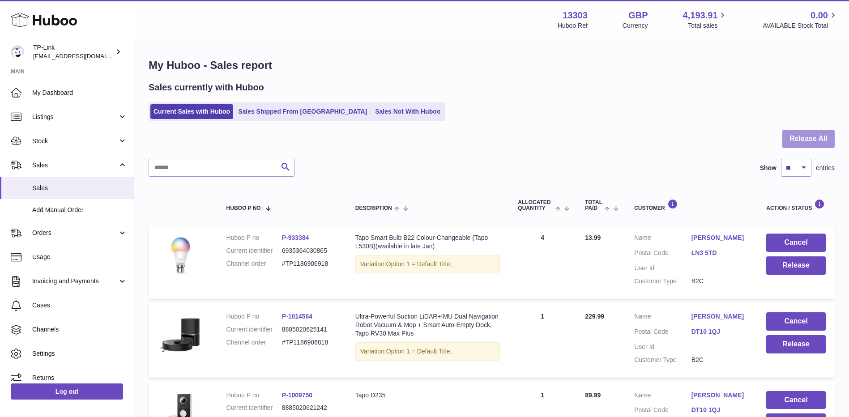
click at [808, 143] on button "Release All" at bounding box center [808, 139] width 52 height 18
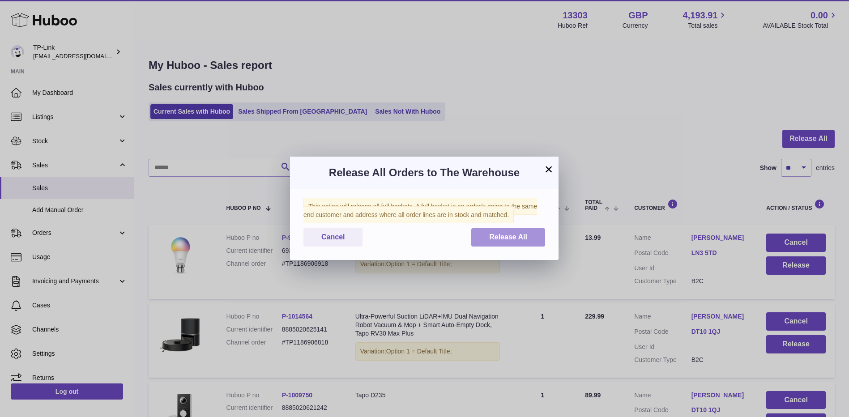
click at [507, 238] on span "Release All" at bounding box center [508, 237] width 38 height 8
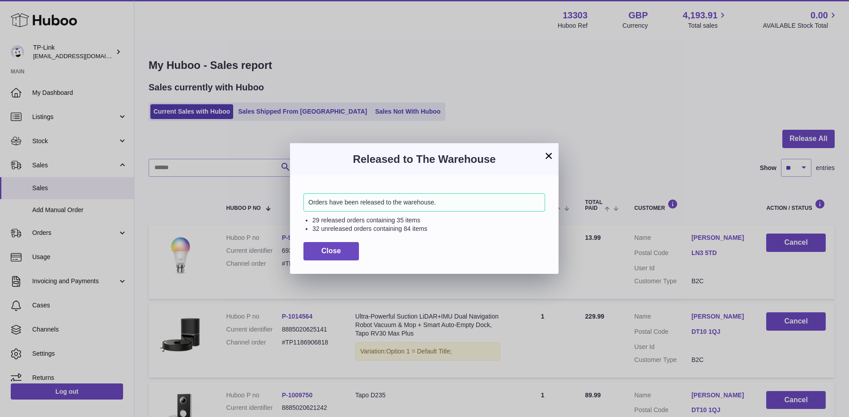
click at [550, 156] on button "×" at bounding box center [548, 155] width 11 height 11
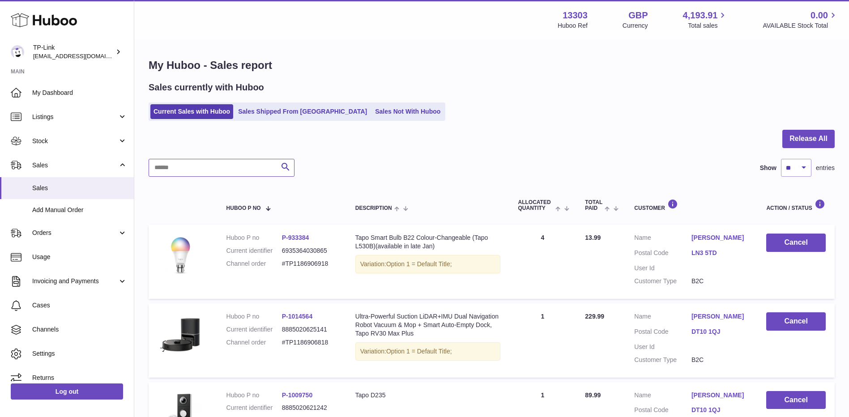
click at [206, 166] on input "text" at bounding box center [222, 168] width 146 height 18
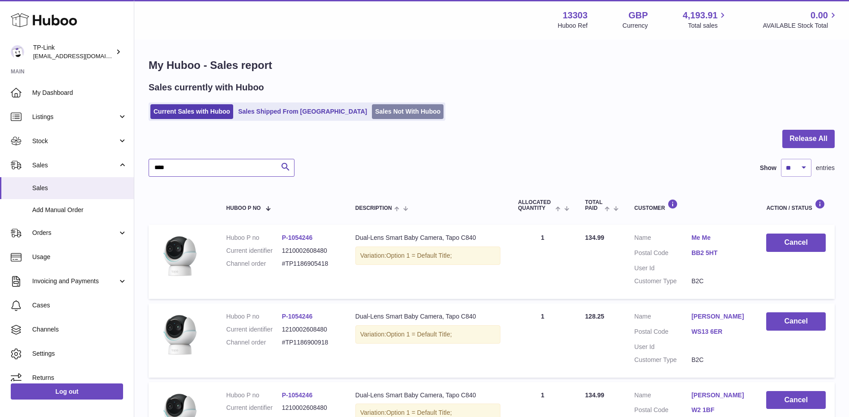
type input "****"
click at [372, 109] on link "Sales Not With Huboo" at bounding box center [408, 111] width 72 height 15
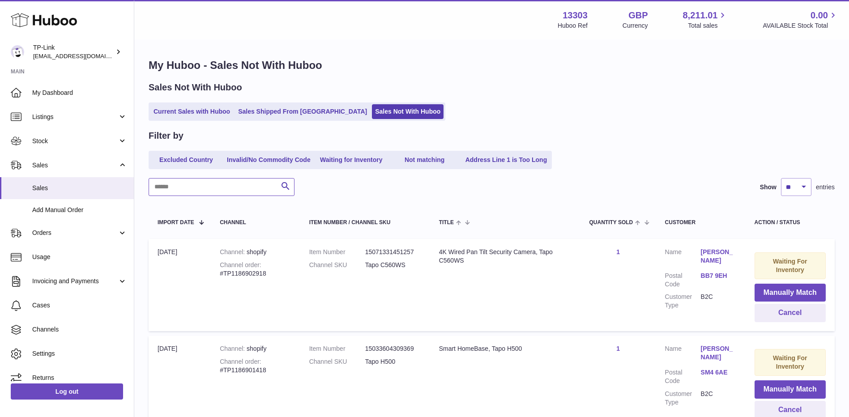
click at [226, 187] on input "text" at bounding box center [222, 187] width 146 height 18
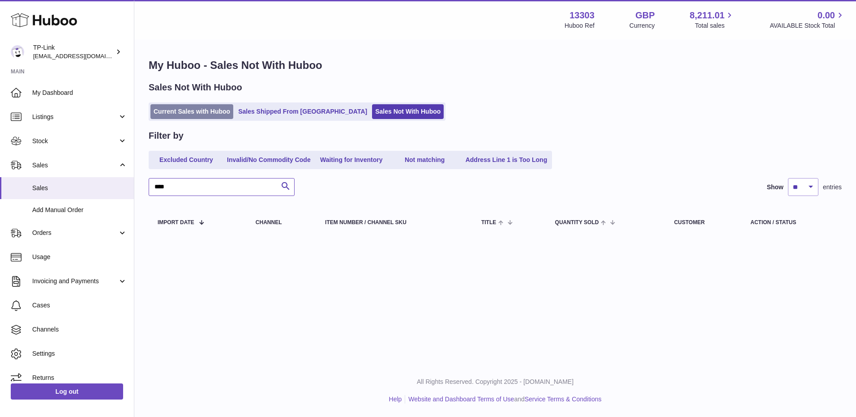
type input "****"
click at [201, 110] on link "Current Sales with Huboo" at bounding box center [191, 111] width 83 height 15
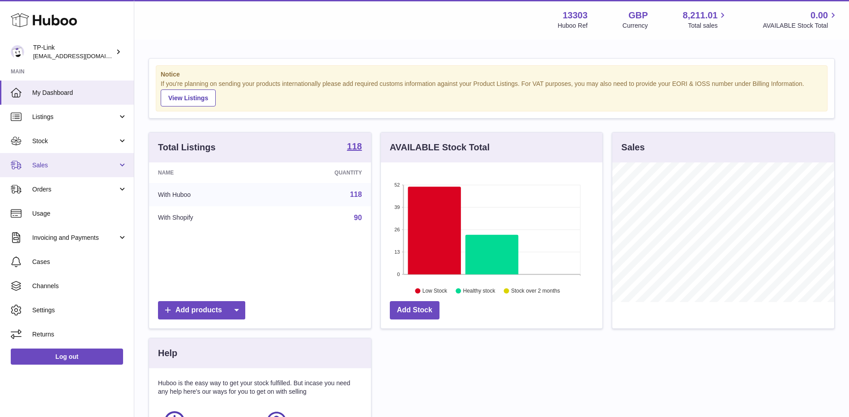
click at [98, 166] on span "Sales" at bounding box center [74, 165] width 85 height 9
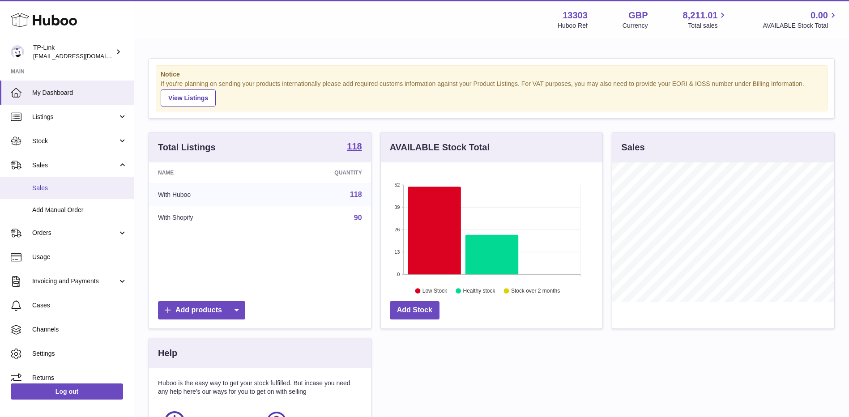
click at [87, 191] on span "Sales" at bounding box center [79, 188] width 95 height 9
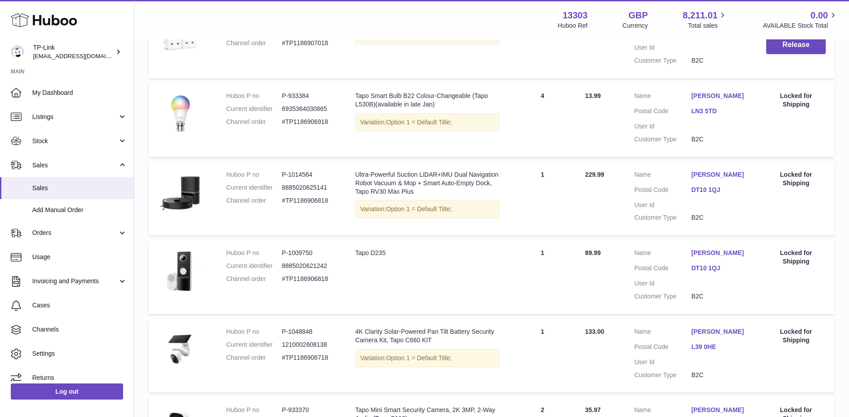
scroll to position [537, 0]
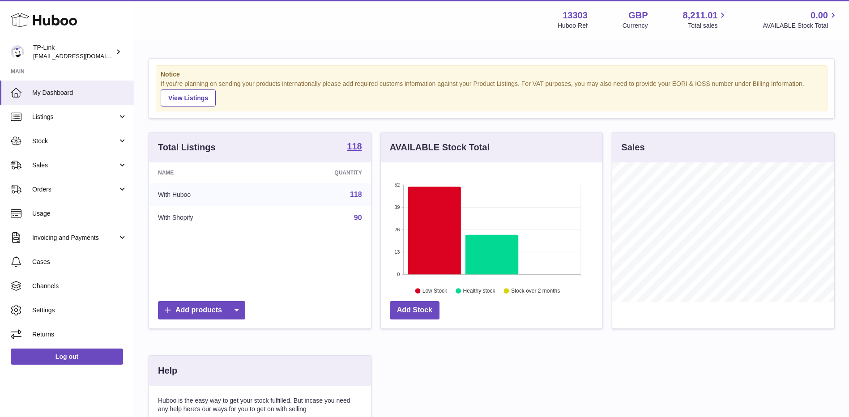
scroll to position [140, 222]
click at [74, 165] on span "Sales" at bounding box center [74, 165] width 85 height 9
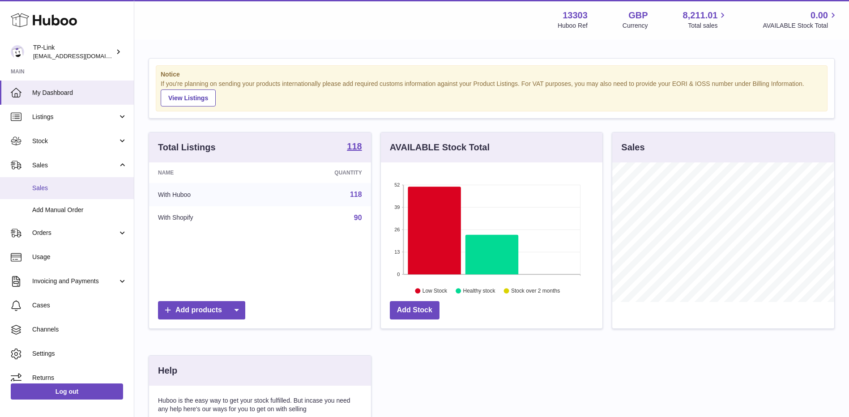
click at [53, 189] on span "Sales" at bounding box center [79, 188] width 95 height 9
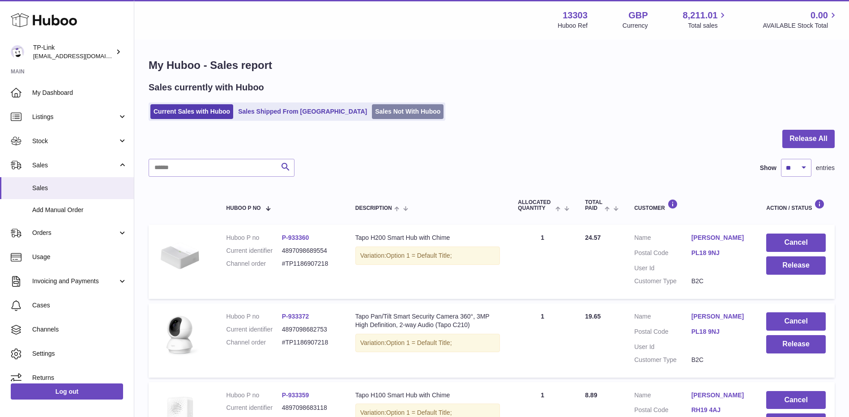
click at [372, 112] on link "Sales Not With Huboo" at bounding box center [408, 111] width 72 height 15
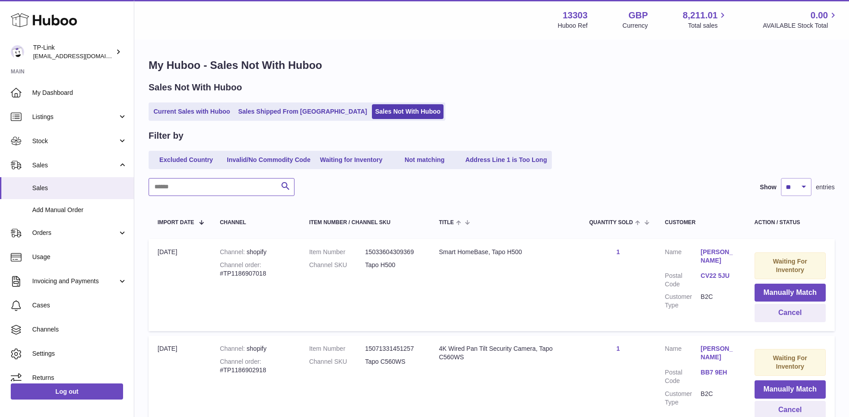
click at [222, 188] on input "text" at bounding box center [222, 187] width 146 height 18
paste input "**********"
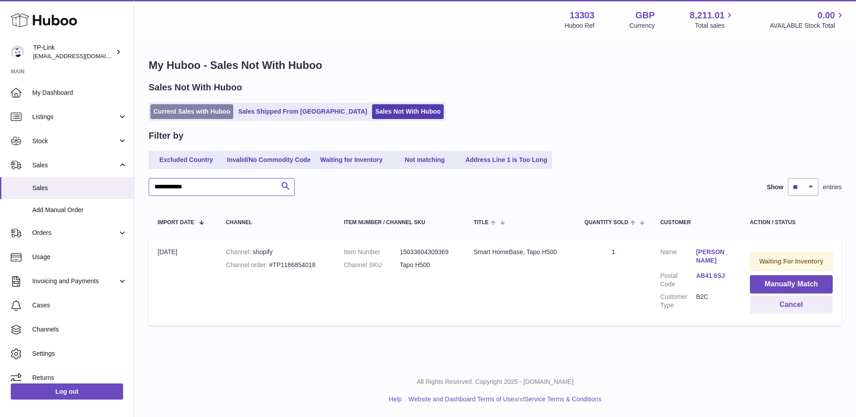
type input "**********"
click at [198, 111] on link "Current Sales with Huboo" at bounding box center [191, 111] width 83 height 15
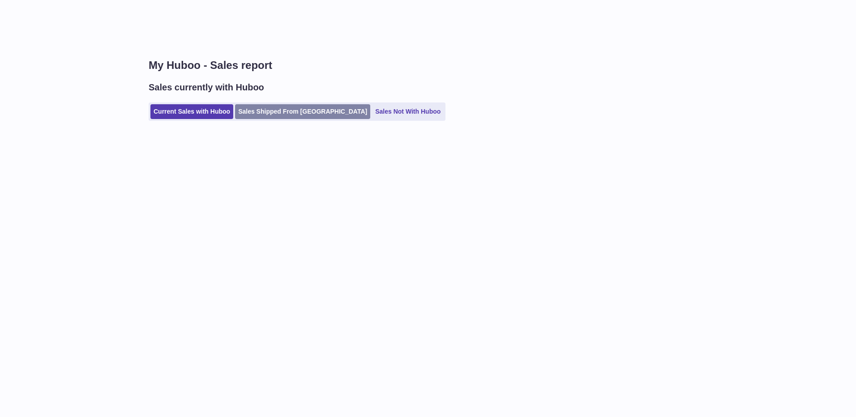
click at [280, 111] on link "Sales Shipped From [GEOGRAPHIC_DATA]" at bounding box center [302, 111] width 135 height 15
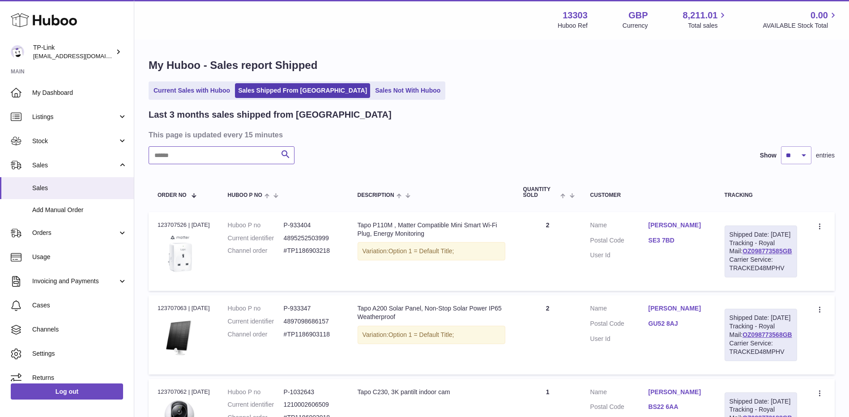
click at [248, 161] on input "text" at bounding box center [222, 155] width 146 height 18
paste input "**********"
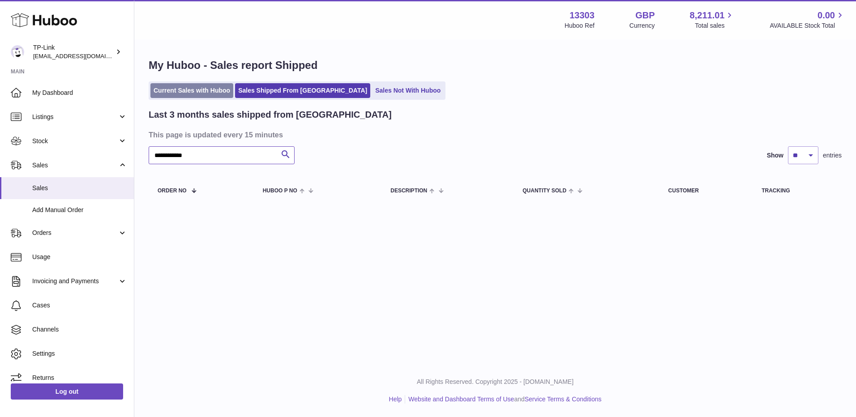
type input "**********"
click at [207, 93] on link "Current Sales with Huboo" at bounding box center [191, 90] width 83 height 15
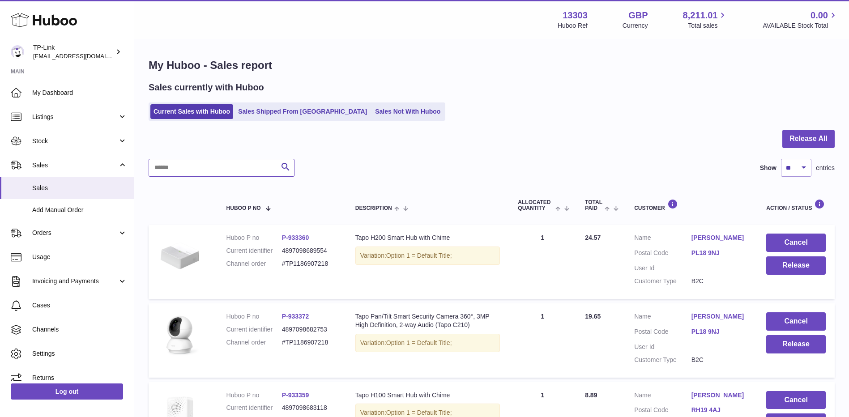
click at [227, 169] on input "text" at bounding box center [222, 168] width 146 height 18
paste input "**********"
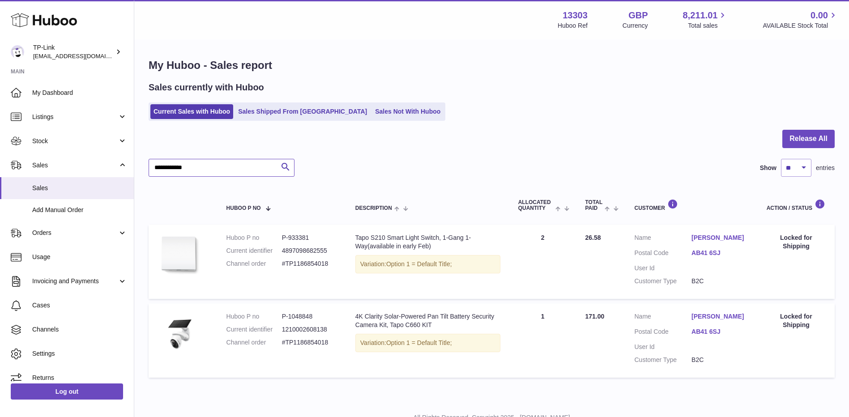
type input "**********"
